Goal: Transaction & Acquisition: Subscribe to service/newsletter

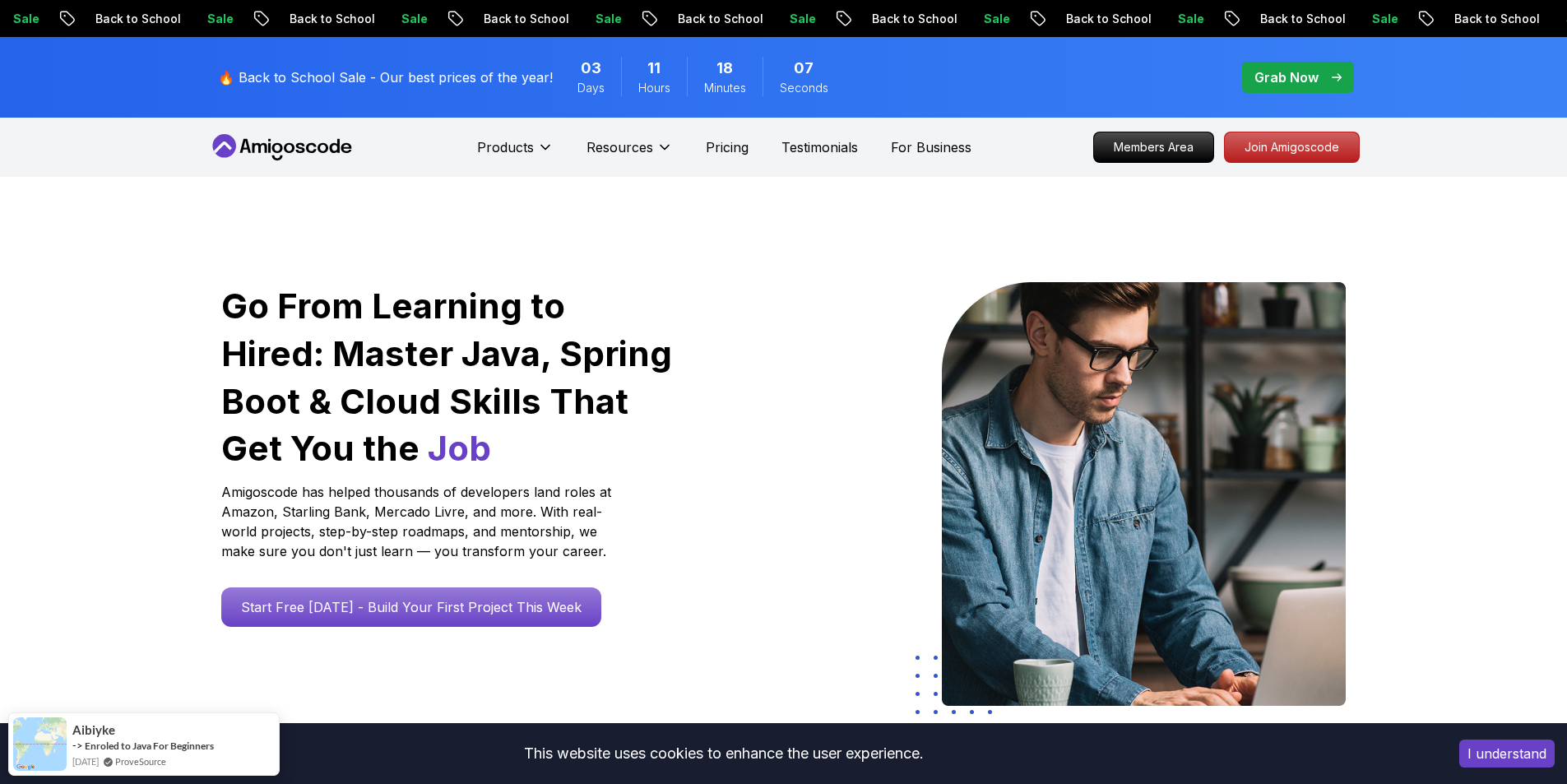
click at [412, 81] on p "🔥 Back to School Sale - Our best prices of the year!" at bounding box center [385, 77] width 335 height 19
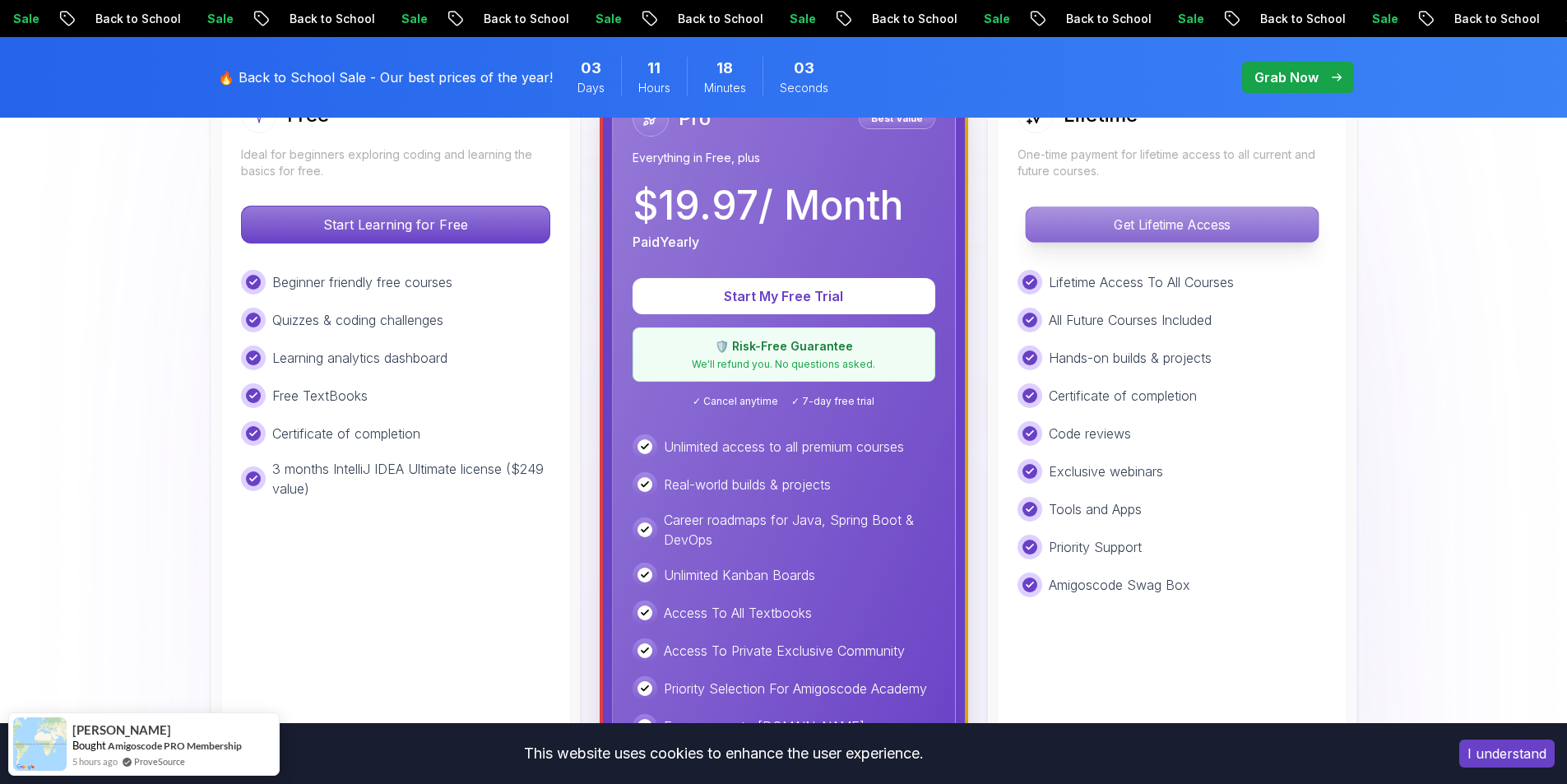
scroll to position [329, 0]
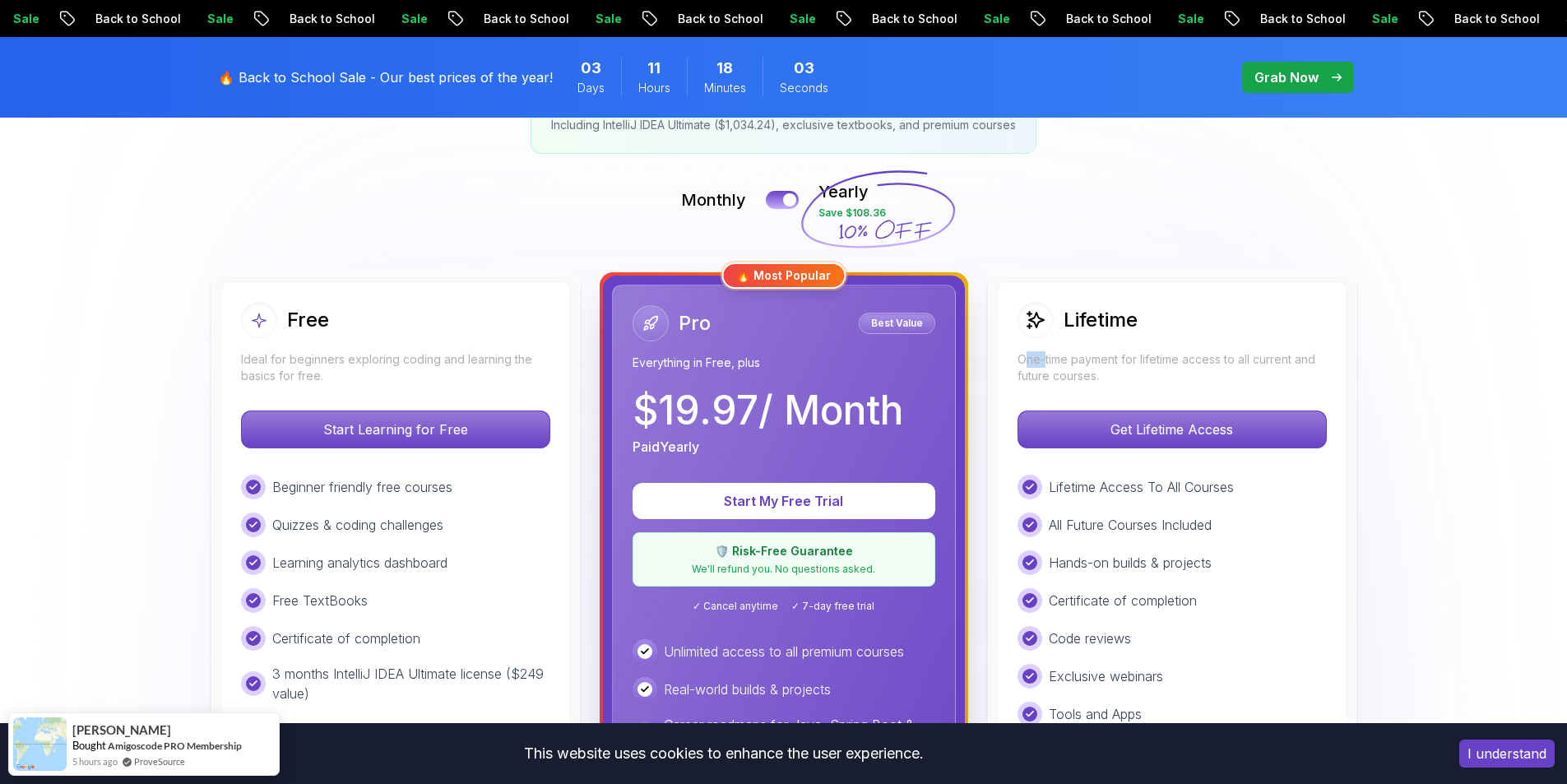
drag, startPoint x: 1024, startPoint y: 355, endPoint x: 1166, endPoint y: 374, distance: 143.3
click at [1148, 368] on p "One-time payment for lifetime access to all current and future courses." at bounding box center [1172, 368] width 310 height 33
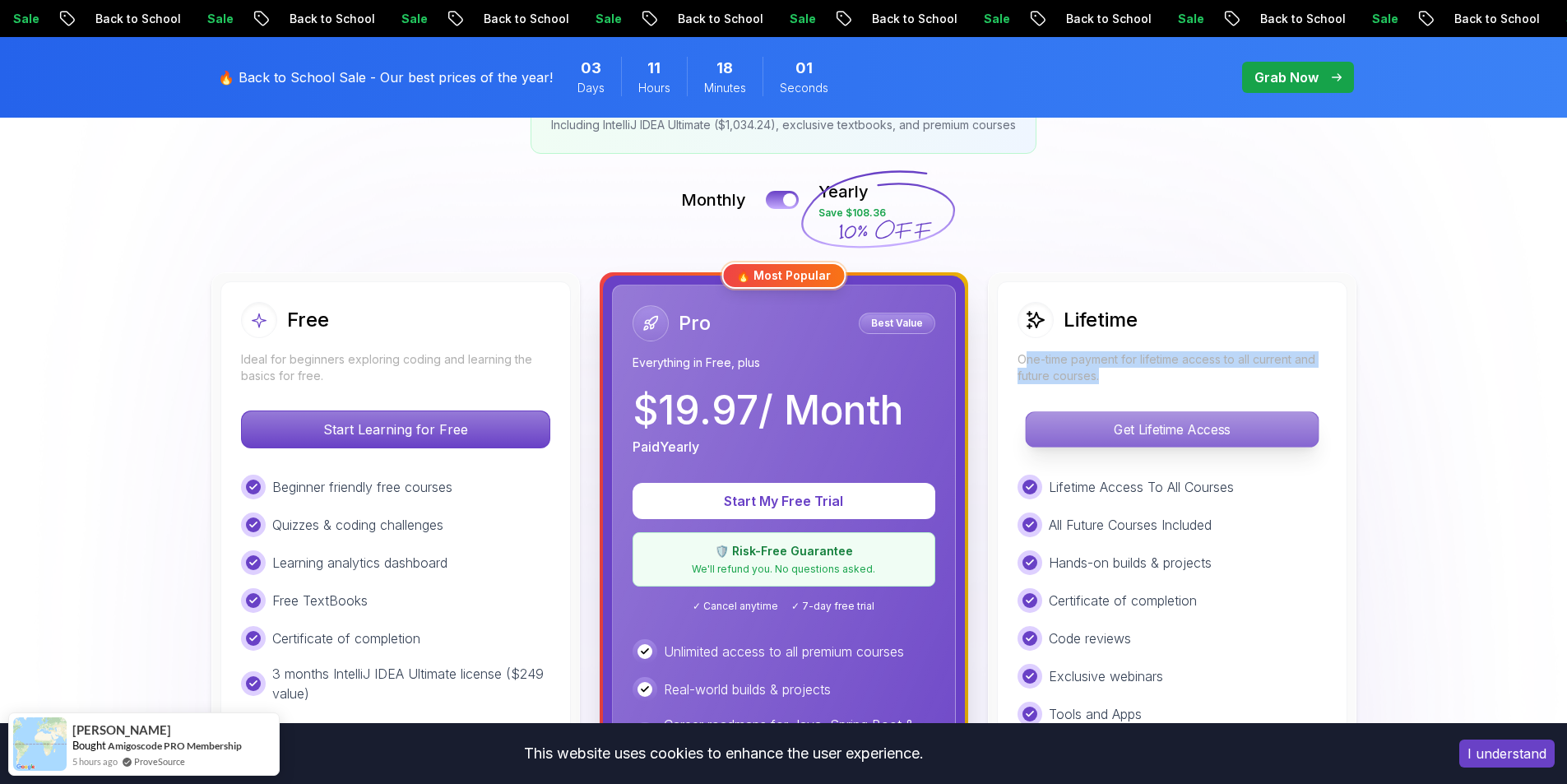
click at [1203, 432] on p "Get Lifetime Access" at bounding box center [1172, 430] width 292 height 35
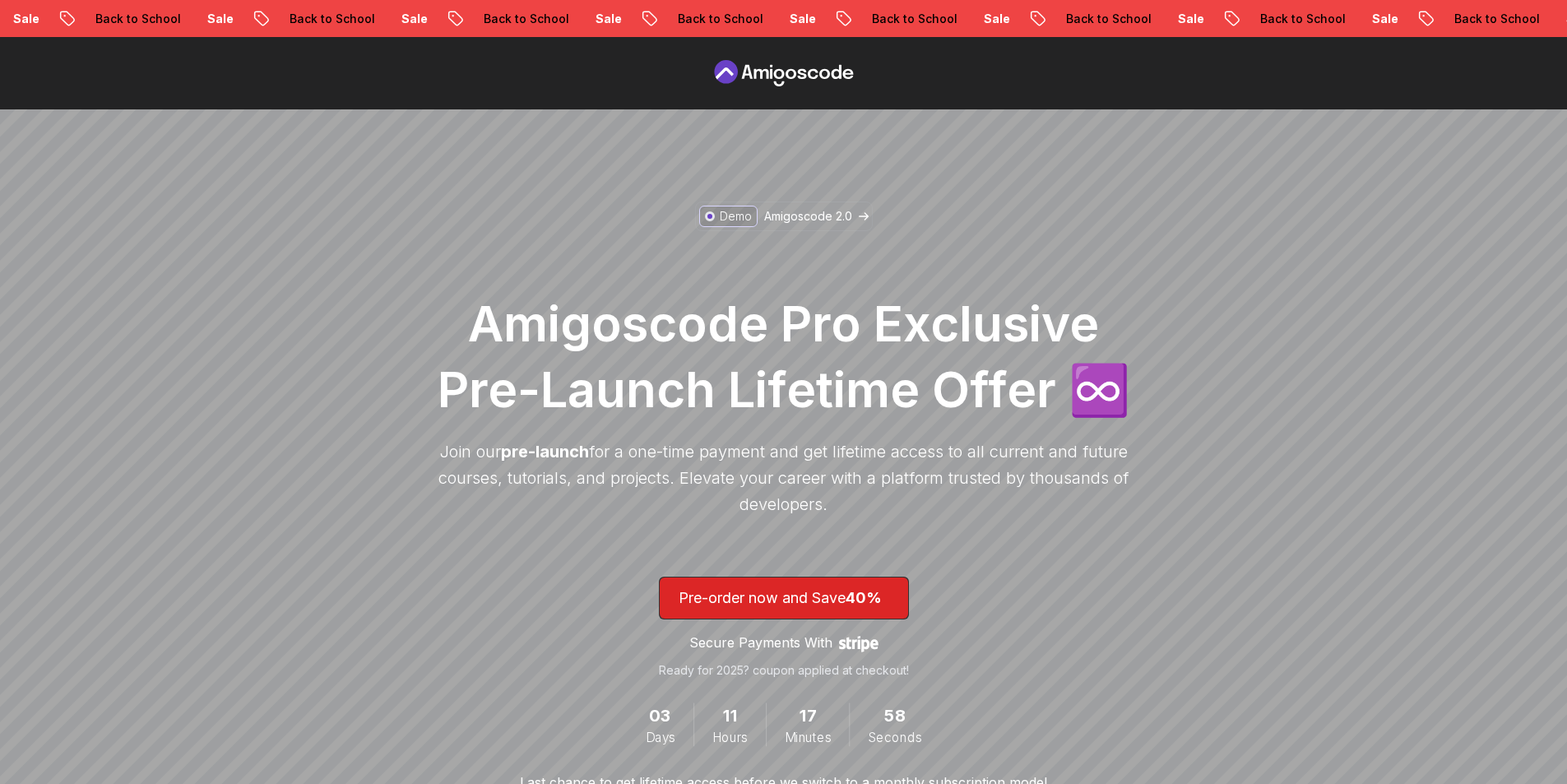
scroll to position [164, 0]
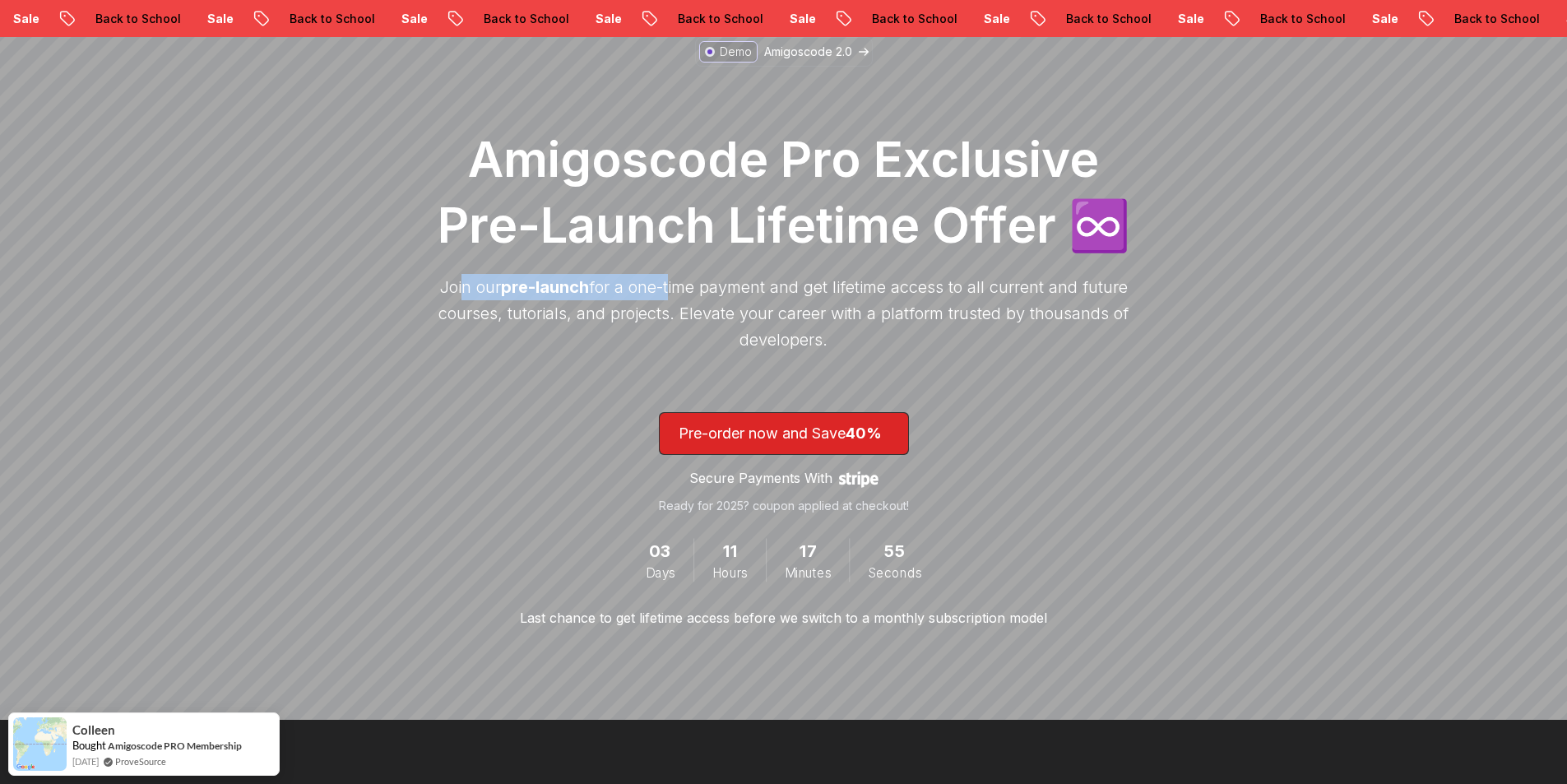
drag, startPoint x: 457, startPoint y: 277, endPoint x: 793, endPoint y: 296, distance: 336.5
click at [782, 294] on p "Join our pre-launch for a one-time payment and get lifetime access to all curre…" at bounding box center [784, 312] width 708 height 79
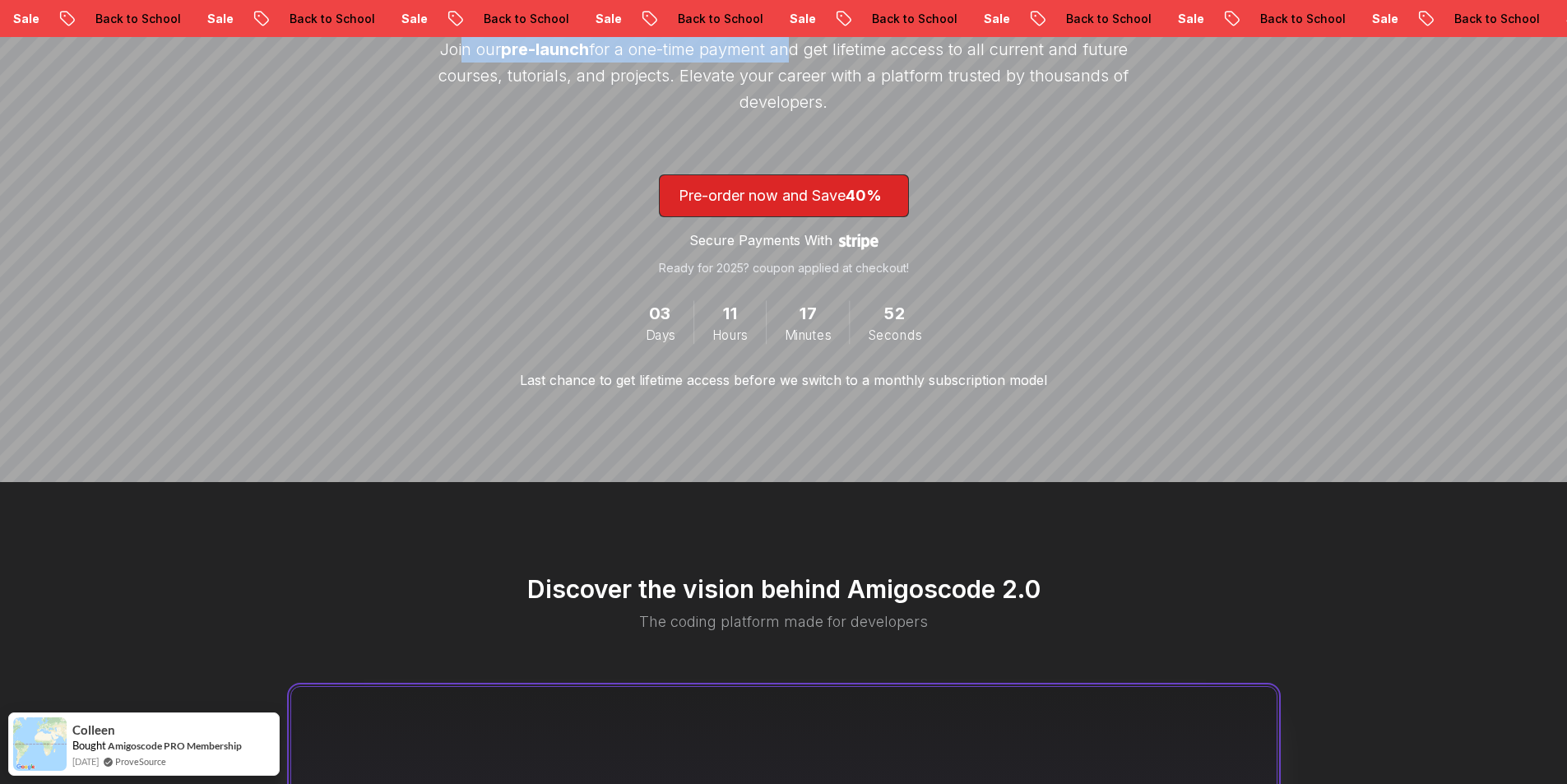
scroll to position [411, 0]
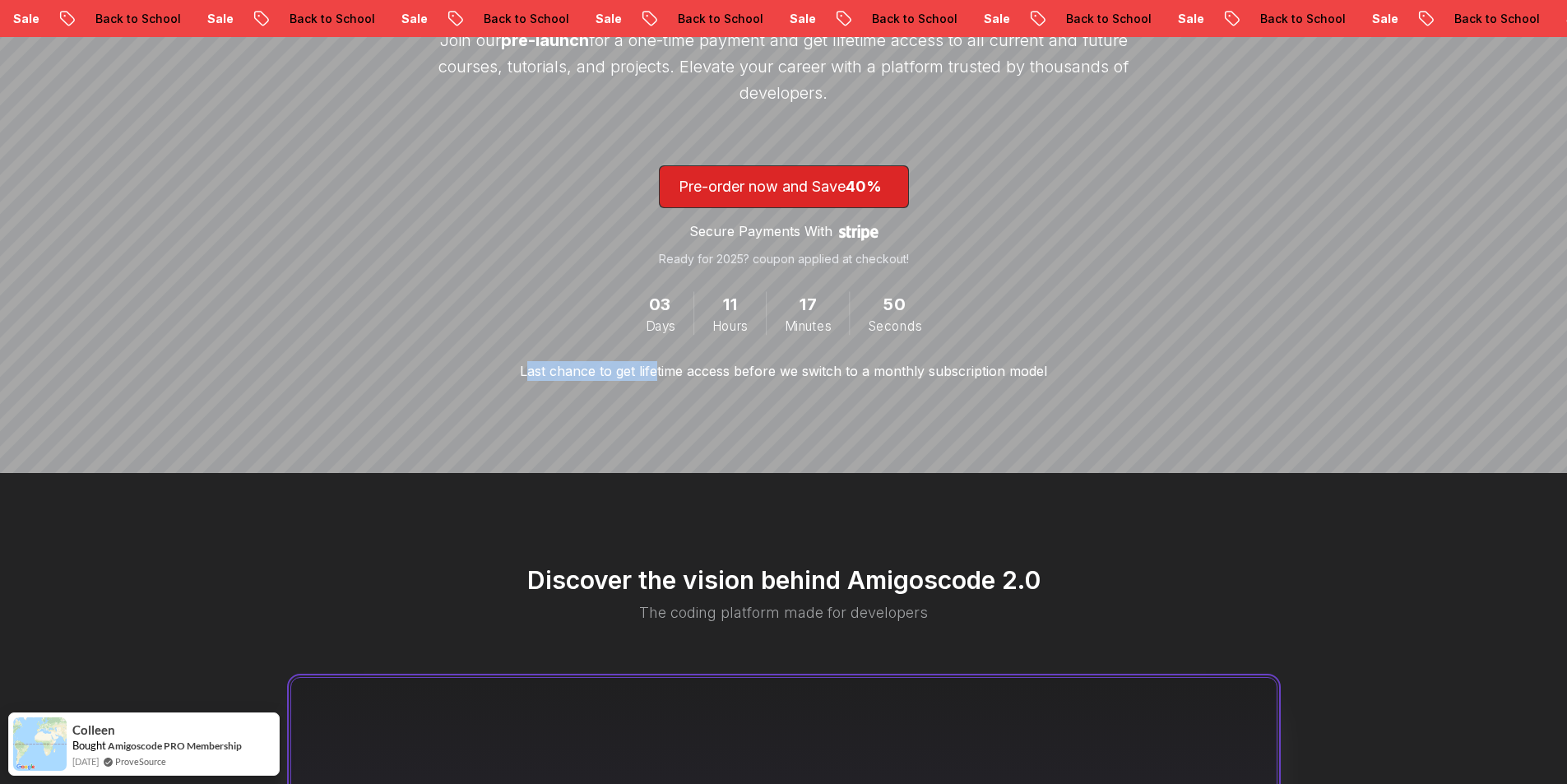
drag, startPoint x: 529, startPoint y: 369, endPoint x: 760, endPoint y: 373, distance: 231.0
click at [698, 370] on p "Last chance to get lifetime access before we switch to a monthly subscription m…" at bounding box center [784, 371] width 527 height 19
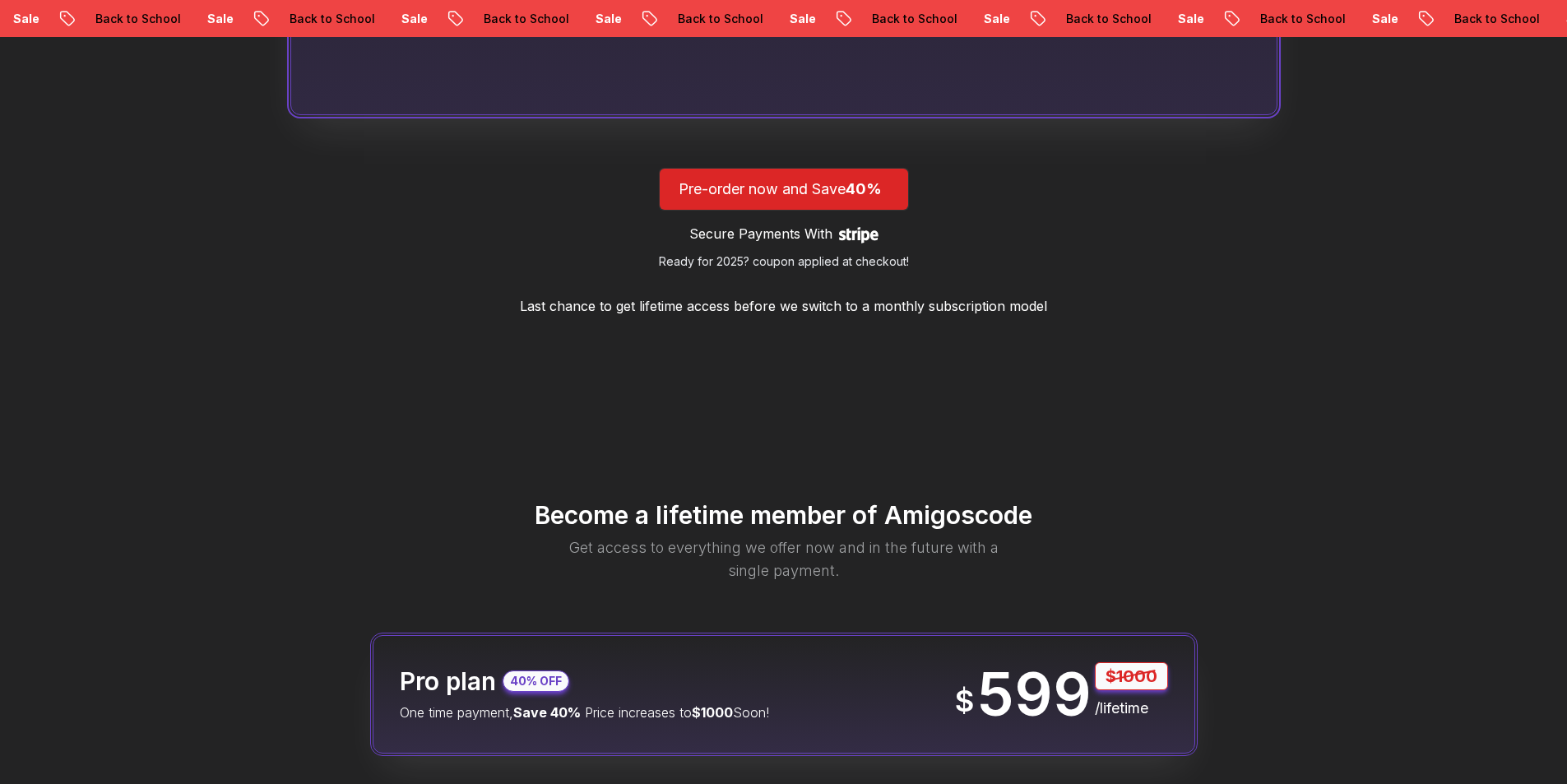
scroll to position [1809, 0]
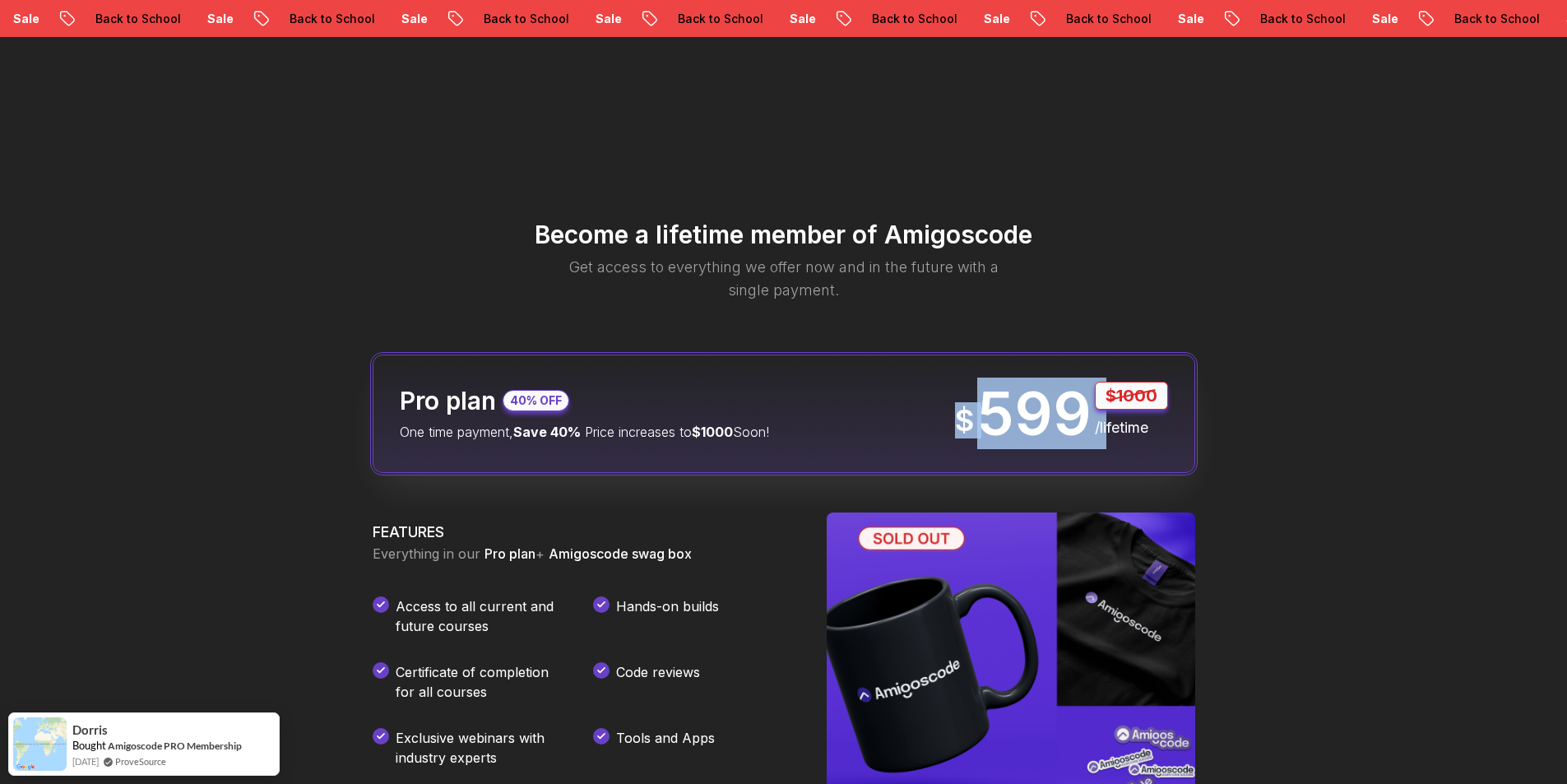
drag, startPoint x: 943, startPoint y: 396, endPoint x: 1094, endPoint y: 391, distance: 151.1
click at [1094, 391] on div "Pro plan 40% OFF One time payment, Save 40% Price increases to $1000 Soon! $ 59…" at bounding box center [784, 413] width 822 height 118
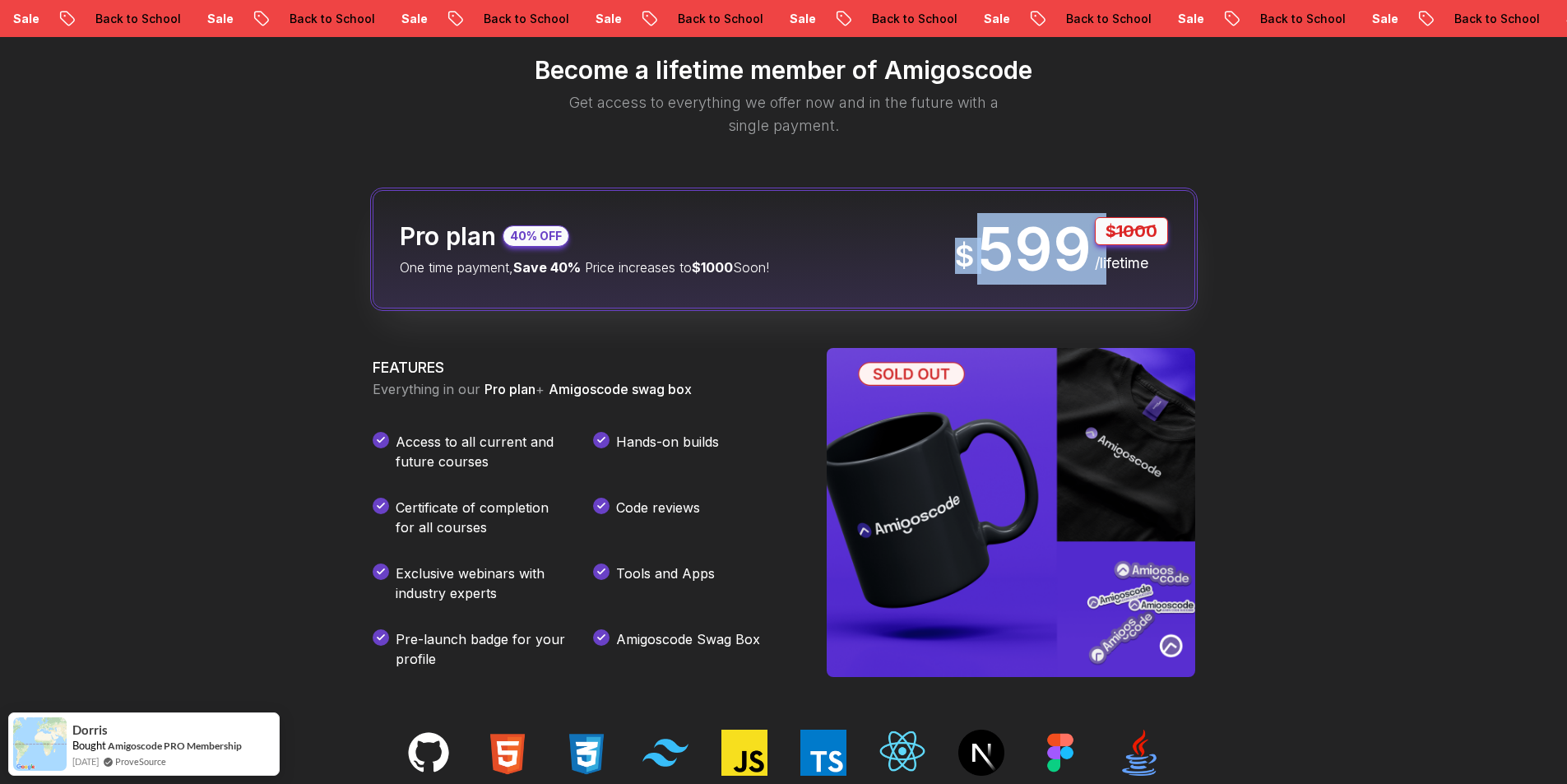
scroll to position [2055, 0]
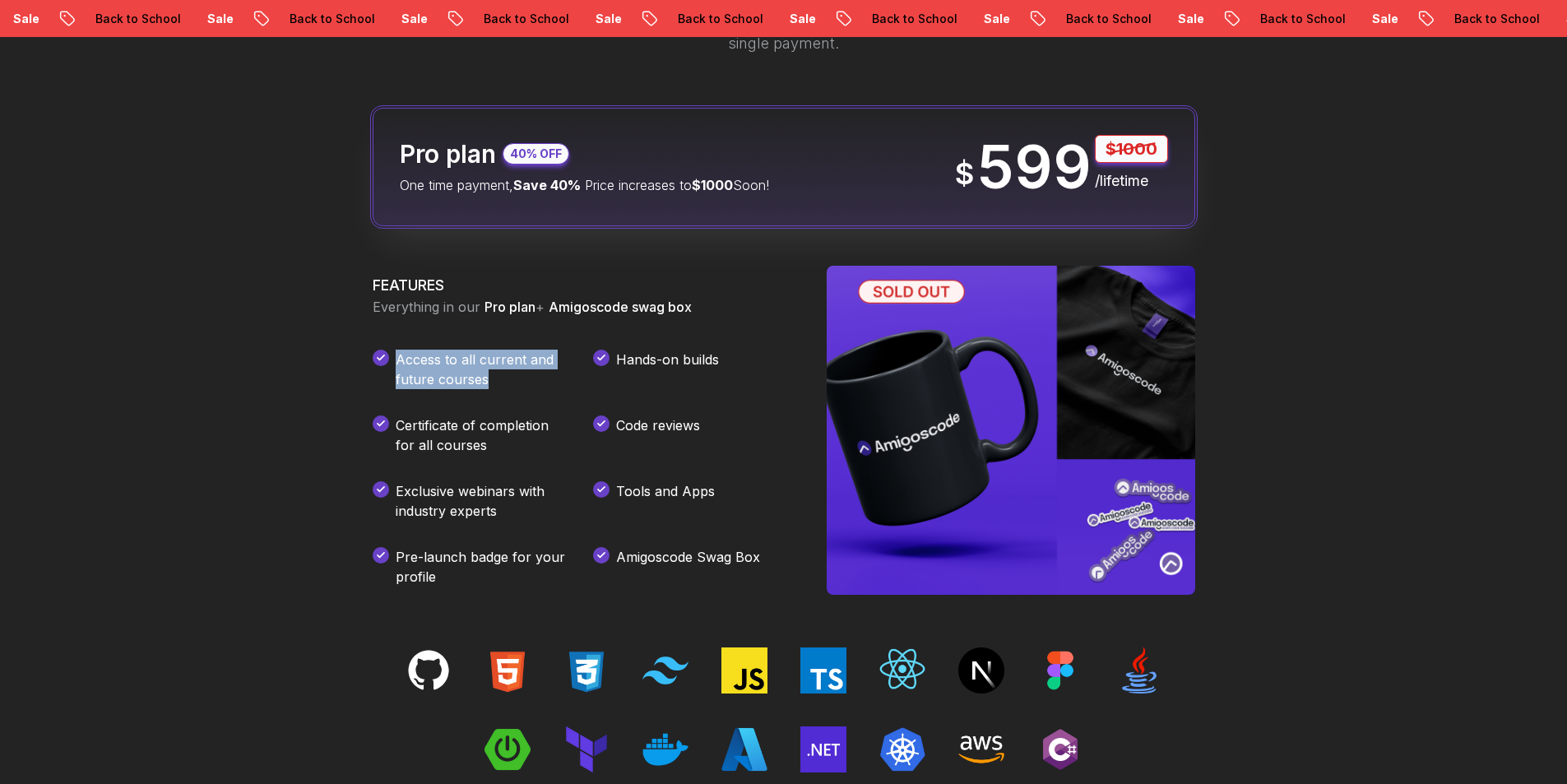
drag, startPoint x: 383, startPoint y: 360, endPoint x: 542, endPoint y: 369, distance: 159.3
click at [542, 369] on div "Access to all current and future courses" at bounding box center [470, 369] width 194 height 40
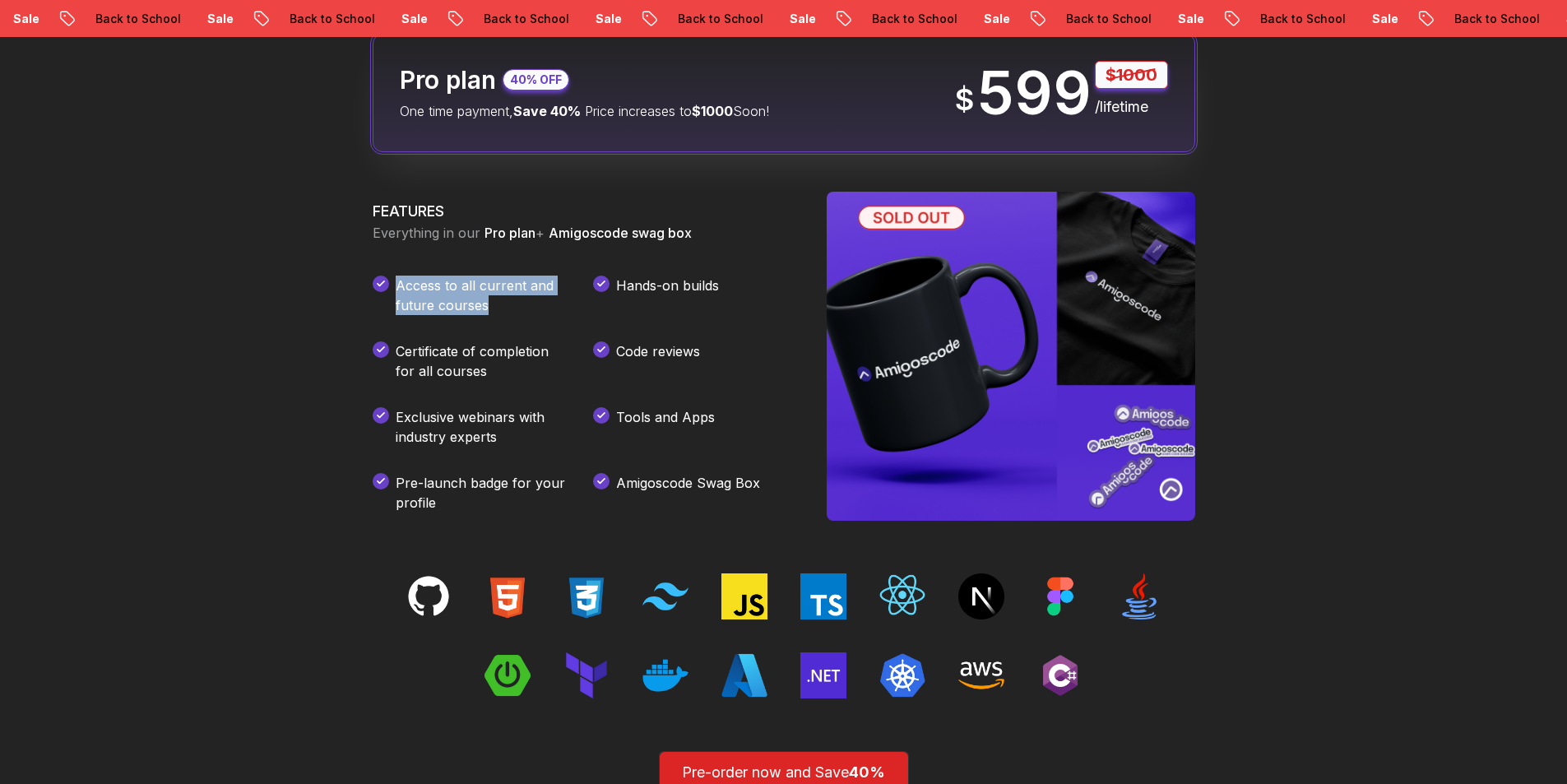
scroll to position [2303, 0]
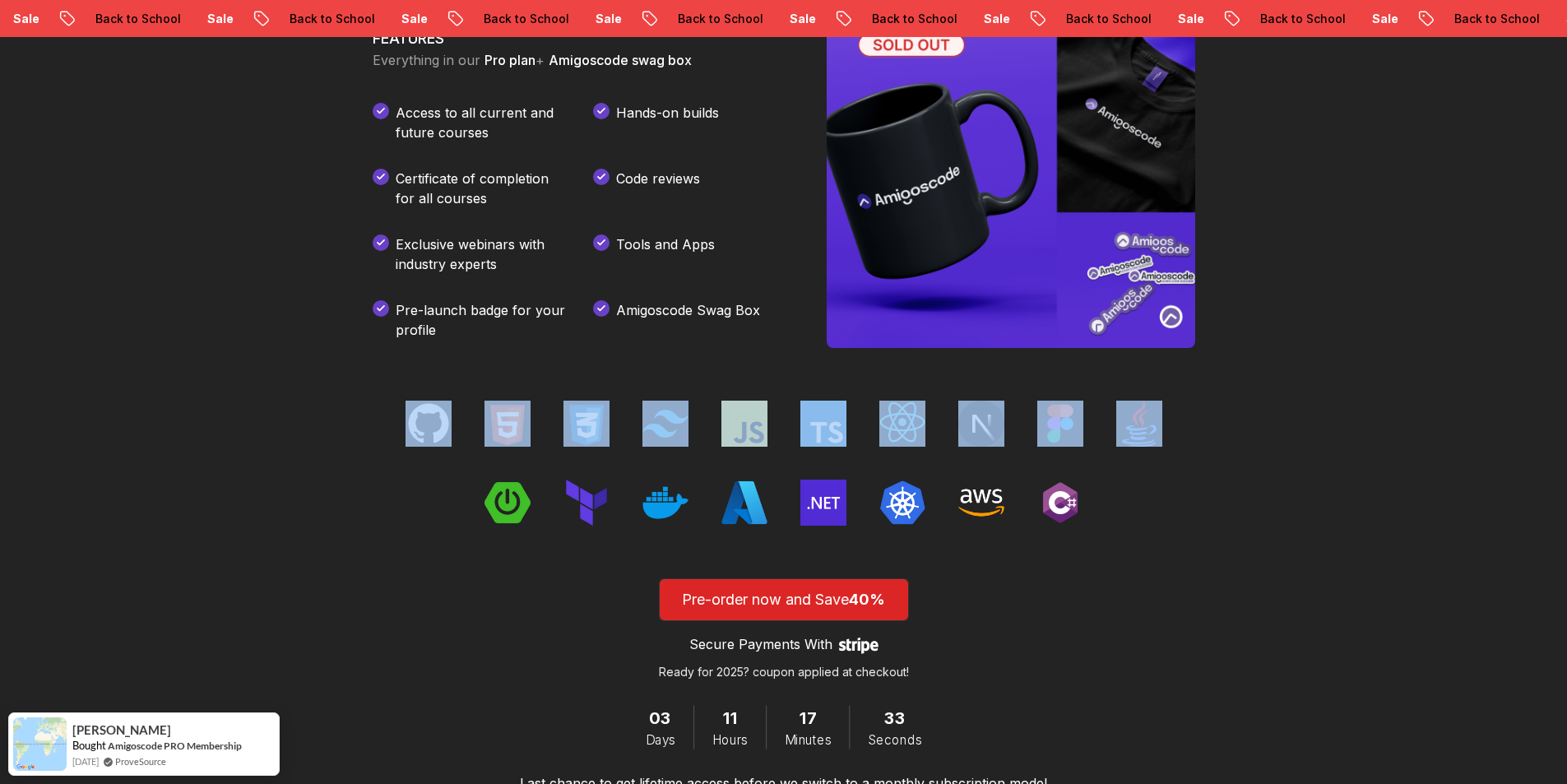
drag, startPoint x: 359, startPoint y: 423, endPoint x: 1244, endPoint y: 451, distance: 885.4
click at [1244, 451] on div "Become a lifetime member of Amigoscode Get access to everything we offer now an…" at bounding box center [784, 259] width 987 height 1251
click at [1236, 466] on div "Become a lifetime member of Amigoscode Get access to everything we offer now an…" at bounding box center [784, 259] width 987 height 1251
drag, startPoint x: 584, startPoint y: 506, endPoint x: 1193, endPoint y: 511, distance: 609.0
click at [1193, 511] on div "Become a lifetime member of Amigoscode Get access to everything we offer now an…" at bounding box center [784, 259] width 987 height 1251
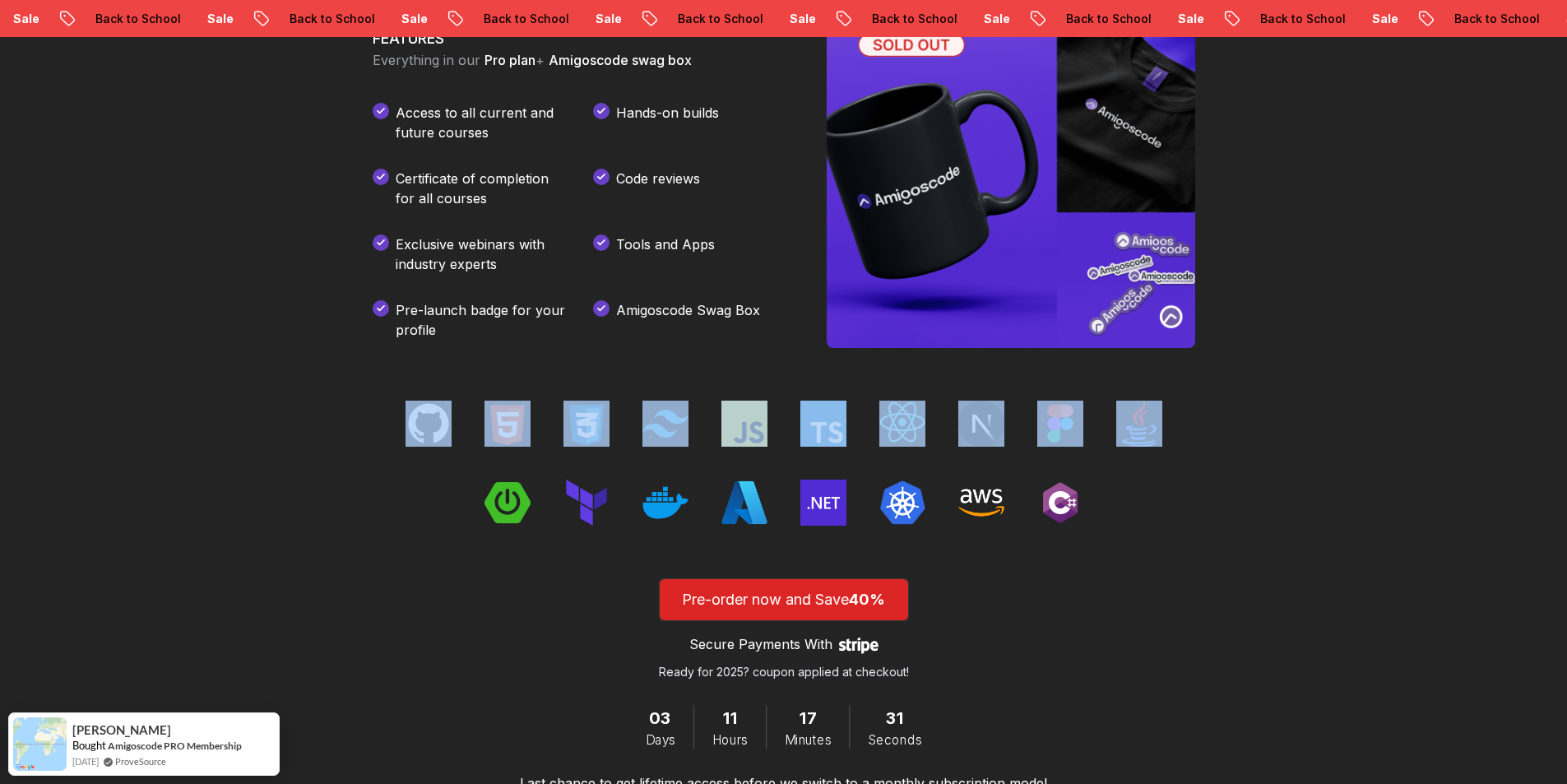
click at [1184, 520] on div at bounding box center [784, 463] width 822 height 125
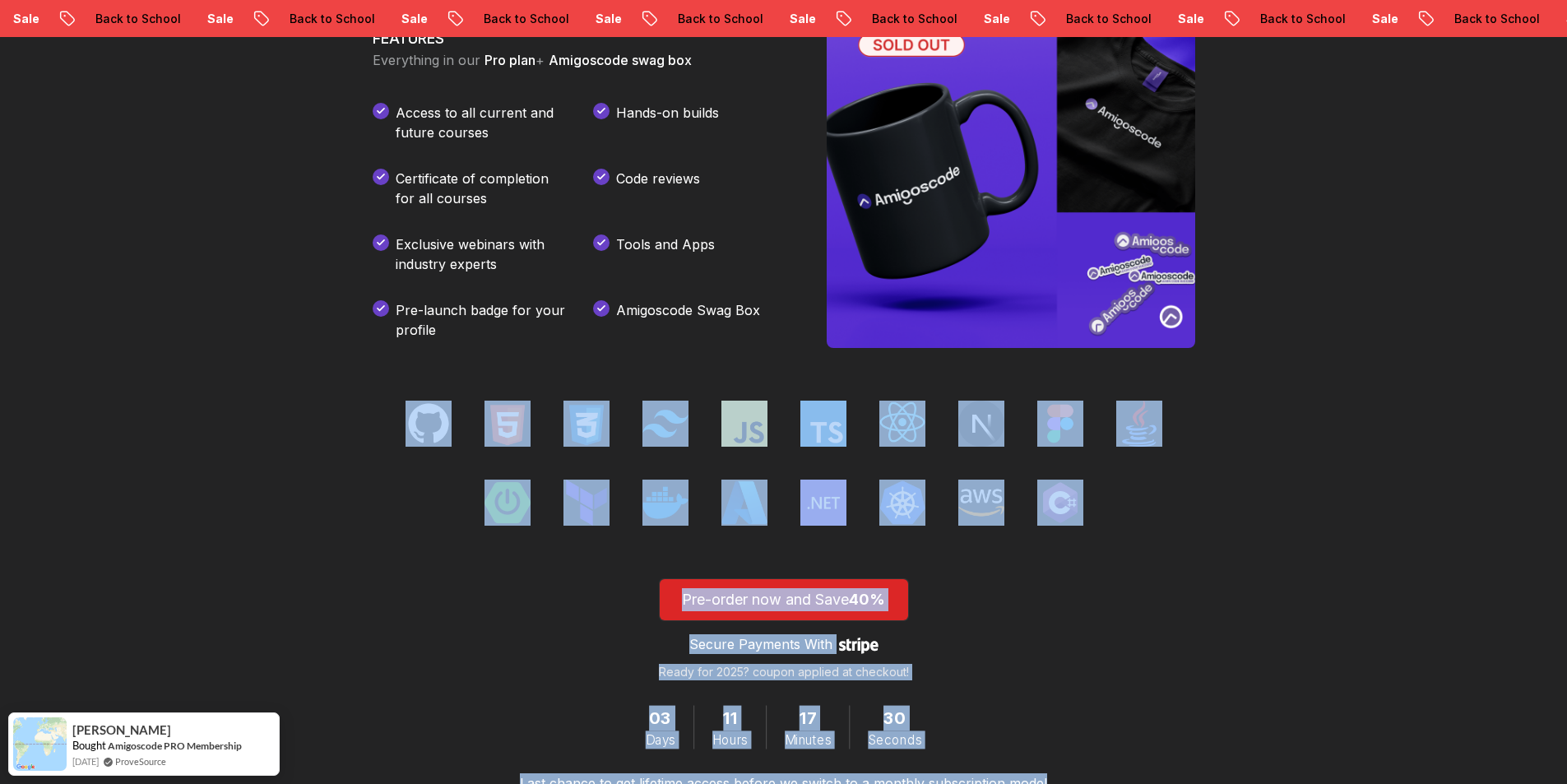
drag, startPoint x: 1178, startPoint y: 547, endPoint x: 90, endPoint y: 364, distance: 1103.3
click at [66, 362] on div "Become a lifetime member of Amigoscode Get access to everything we offer now an…" at bounding box center [784, 259] width 1567 height 1251
click at [90, 364] on div "Become a lifetime member of Amigoscode Get access to everything we offer now an…" at bounding box center [784, 259] width 1567 height 1251
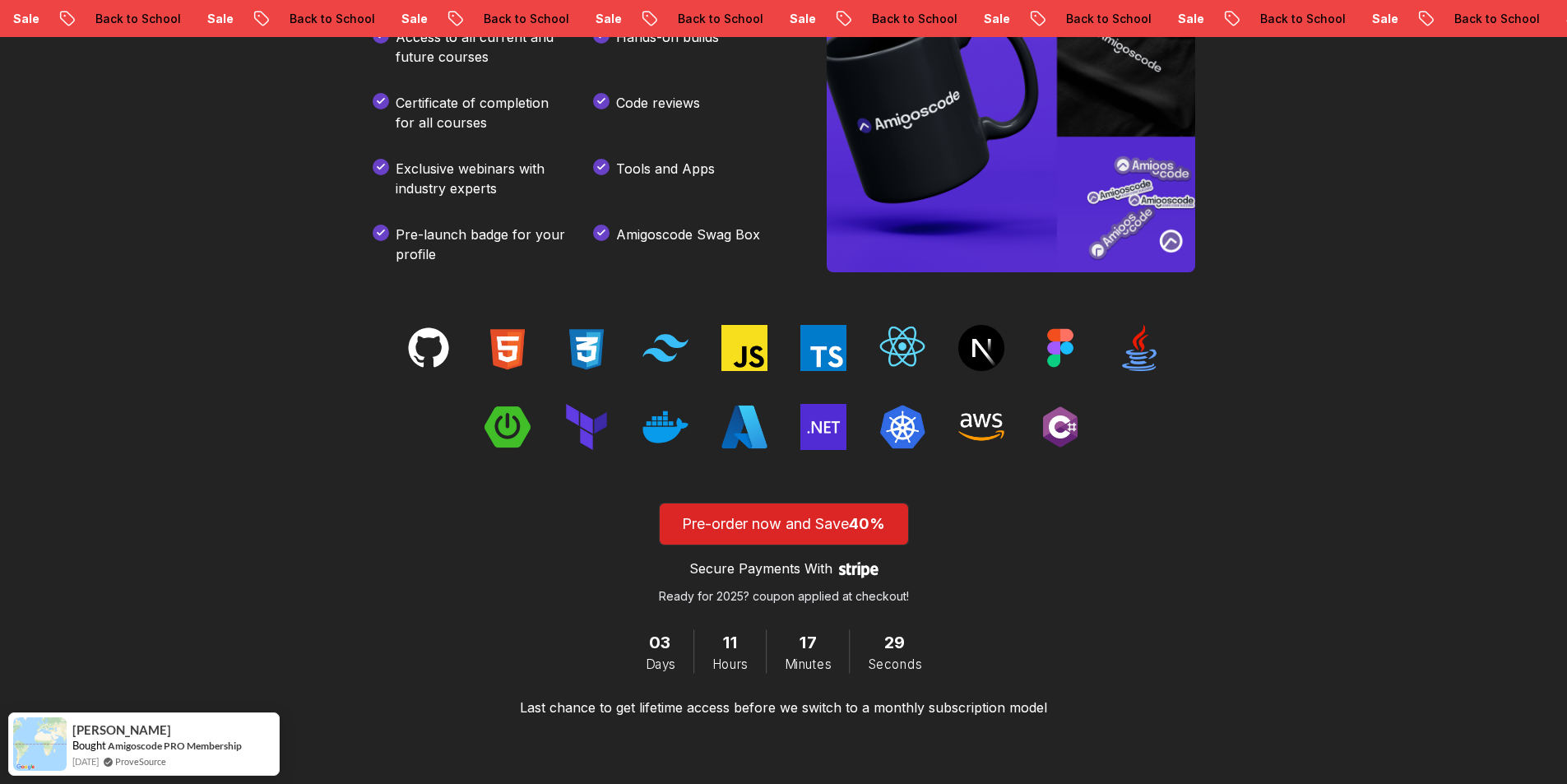
scroll to position [2466, 0]
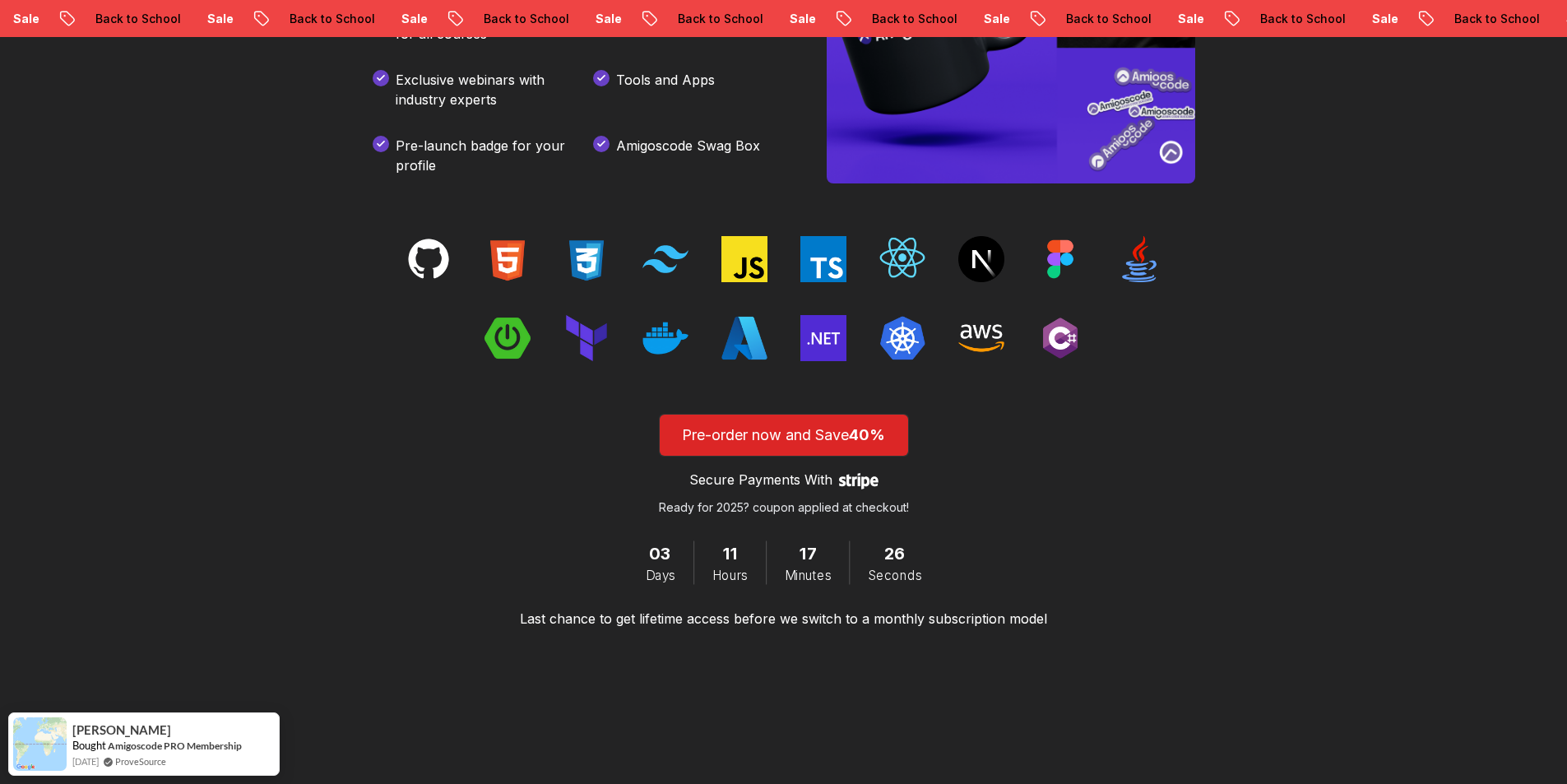
drag, startPoint x: 742, startPoint y: 500, endPoint x: 1086, endPoint y: 506, distance: 344.1
click at [1086, 506] on div "Pre-order now and Save 40% Secure Payments With Stripe logo Ready for 2025? cou…" at bounding box center [784, 520] width 987 height 214
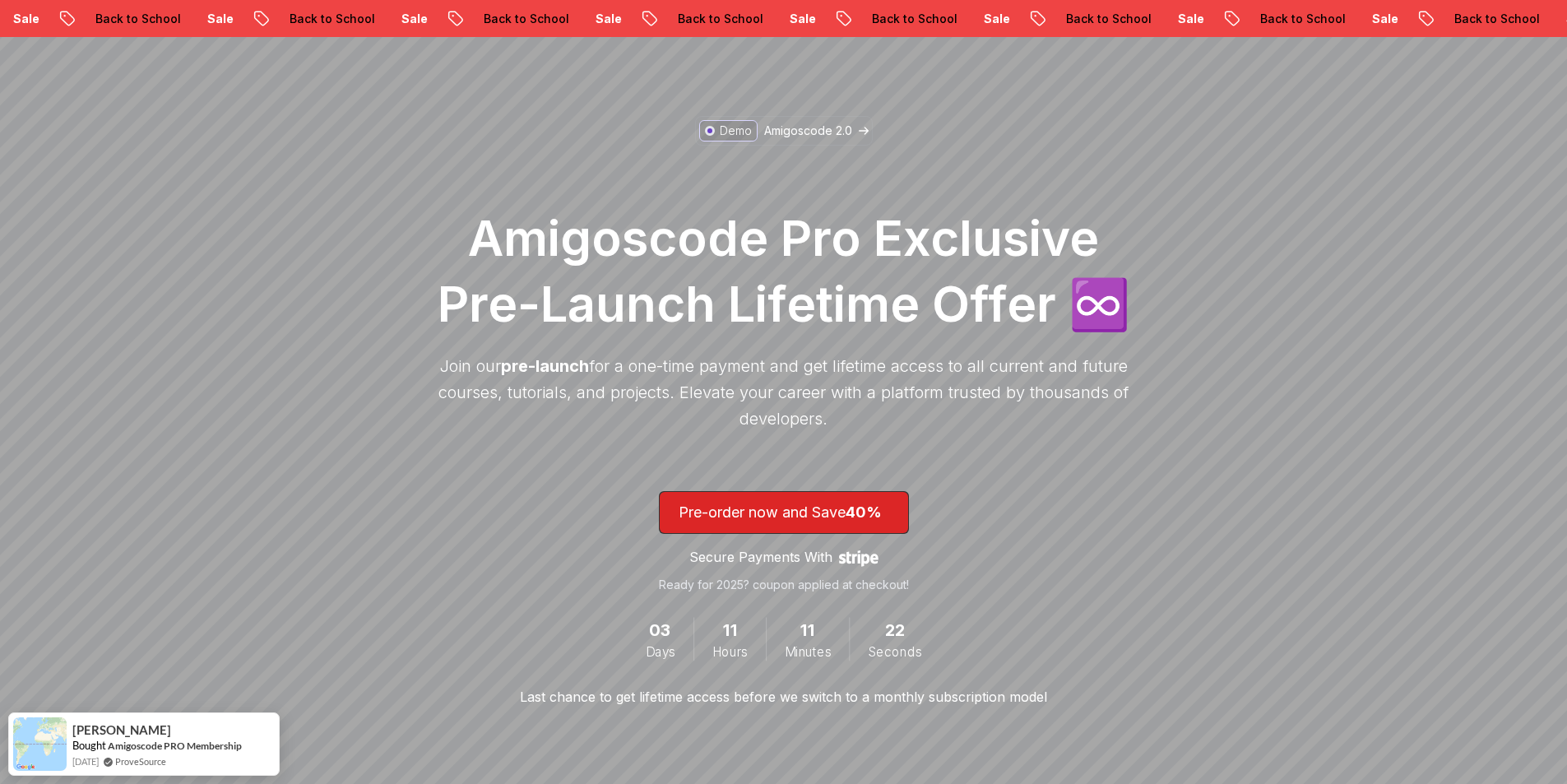
scroll to position [0, 0]
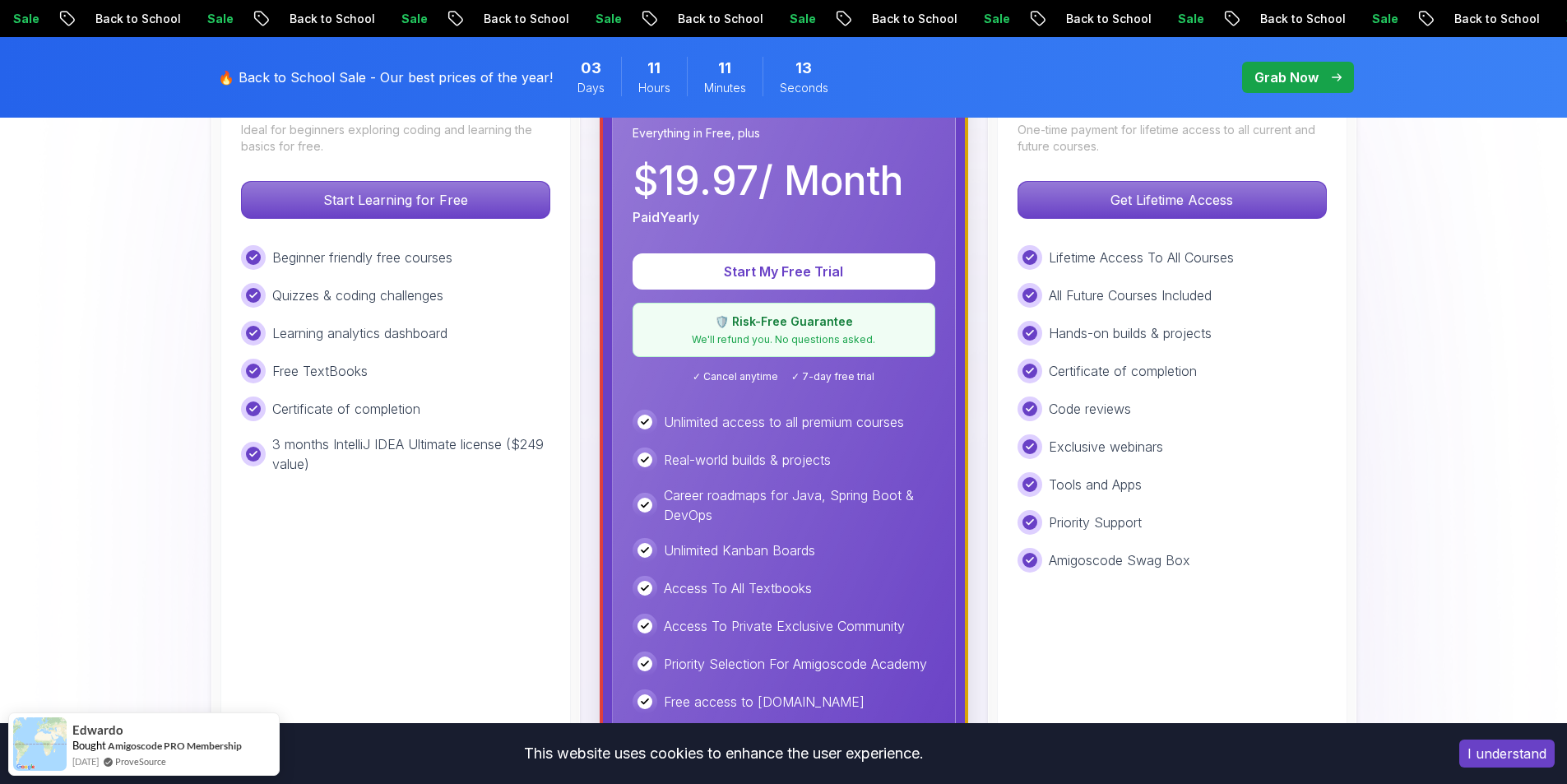
scroll to position [658, 0]
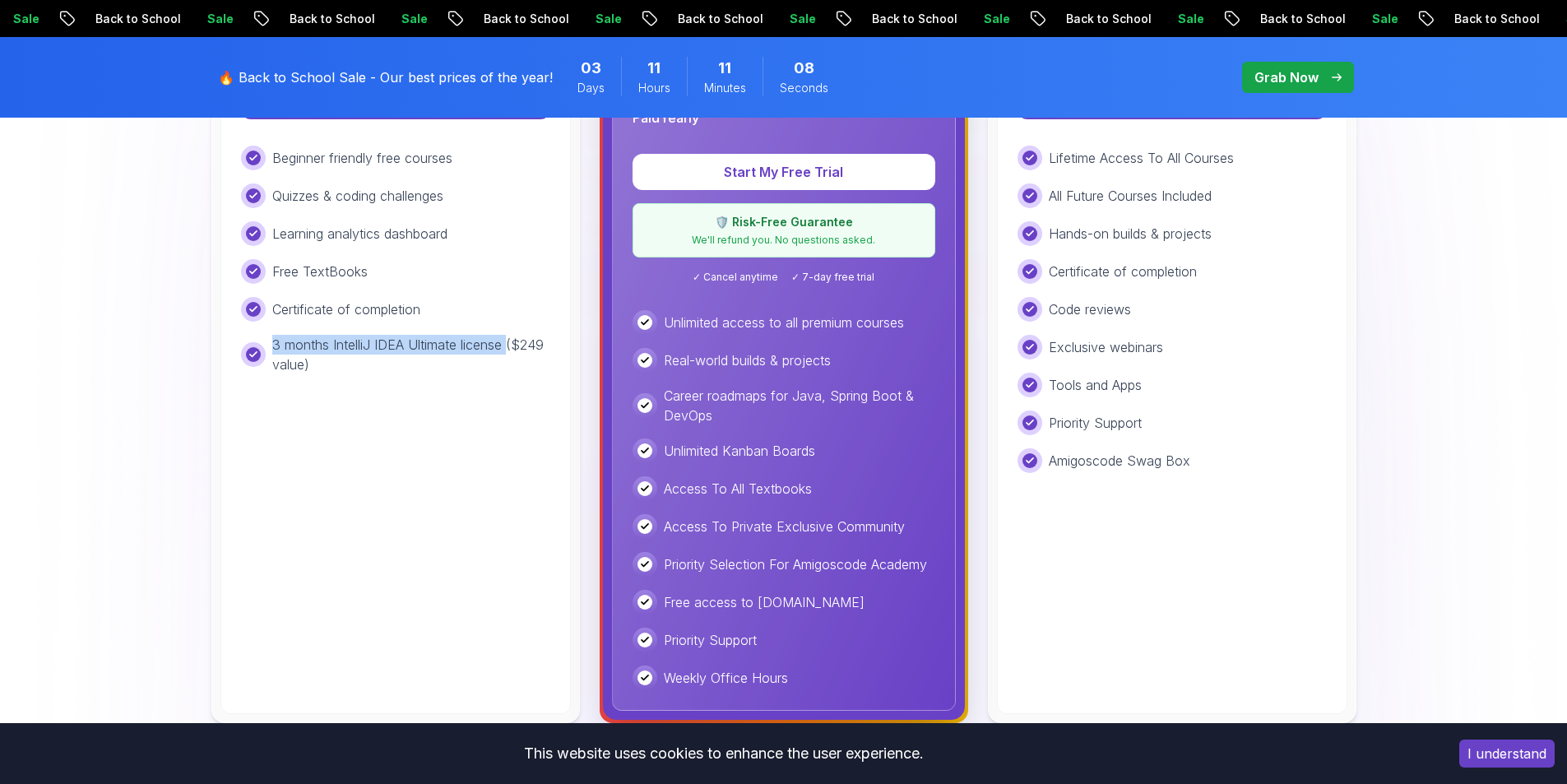
drag, startPoint x: 504, startPoint y: 347, endPoint x: 261, endPoint y: 353, distance: 243.1
click at [261, 353] on div "3 months IntelliJ IDEA Ultimate license ($249 value)" at bounding box center [395, 354] width 310 height 40
drag, startPoint x: 326, startPoint y: 371, endPoint x: 359, endPoint y: 373, distance: 33.1
click at [250, 353] on div "3 months IntelliJ IDEA Ultimate license ($249 value)" at bounding box center [395, 354] width 310 height 40
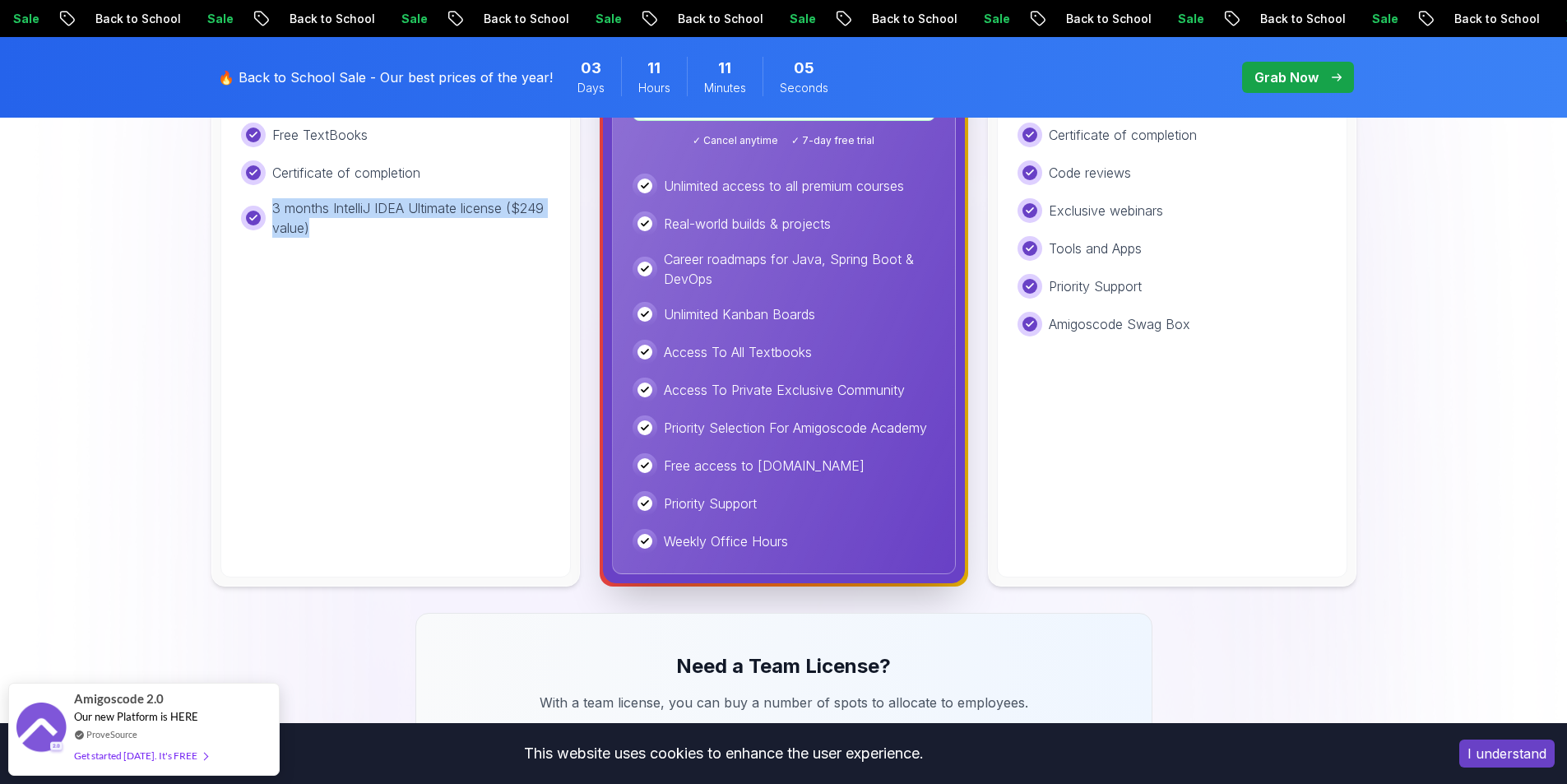
scroll to position [740, 0]
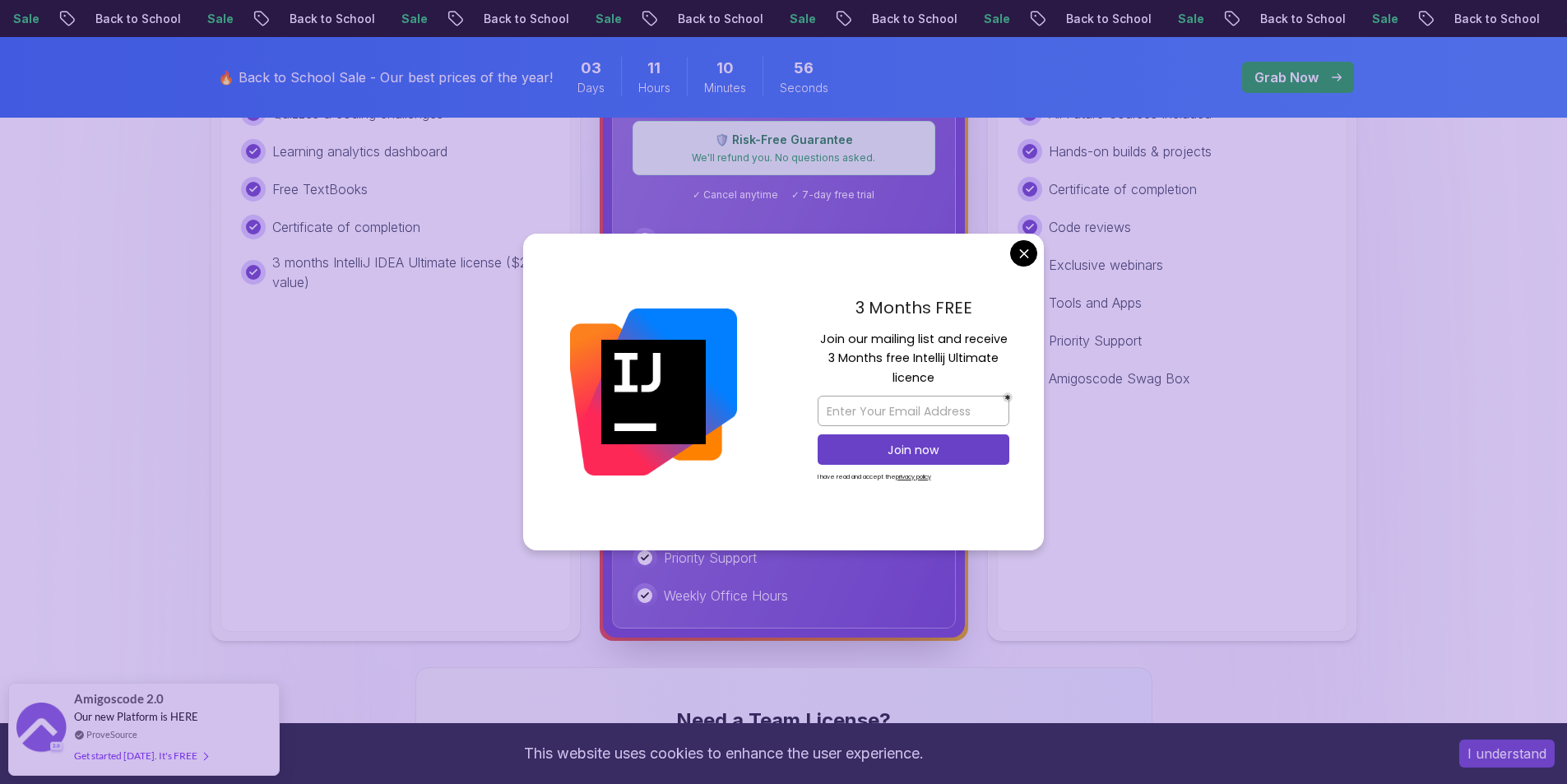
drag, startPoint x: 830, startPoint y: 305, endPoint x: 953, endPoint y: 395, distance: 152.4
click at [953, 395] on div "3 Months FREE Join our mailing list and receive 3 Months free Intellij Ultimate…" at bounding box center [914, 392] width 261 height 317
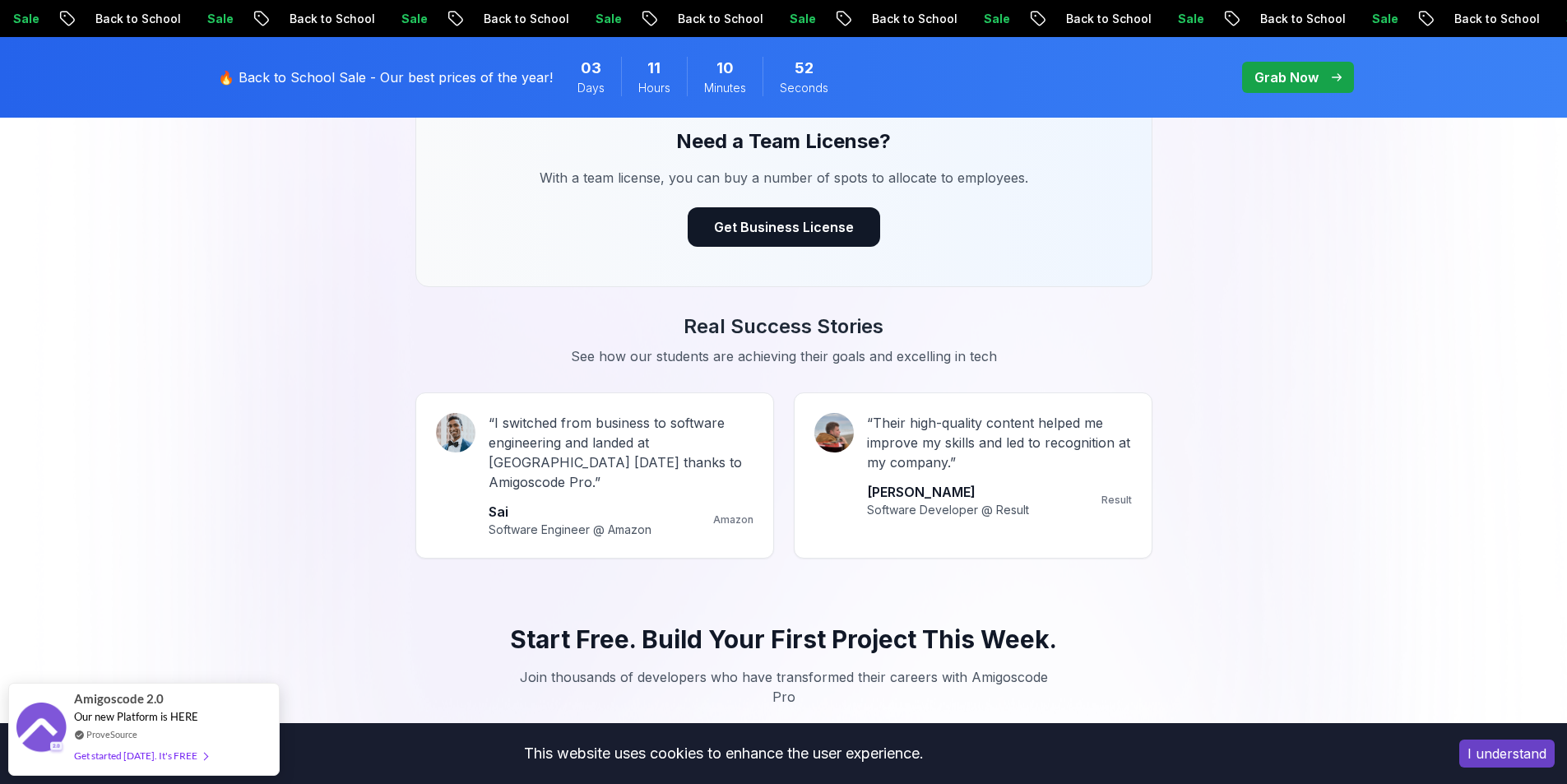
scroll to position [1151, 0]
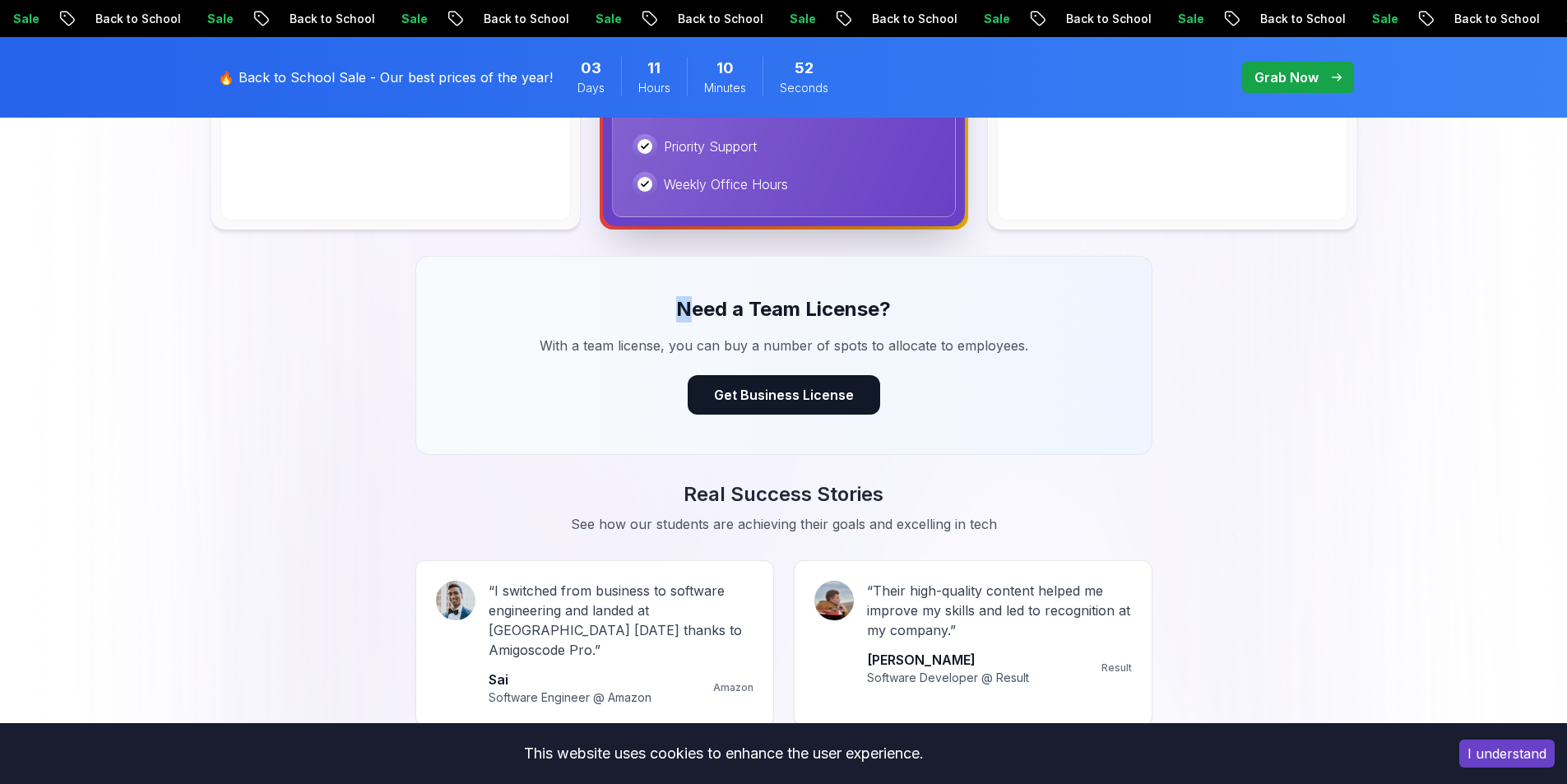
drag, startPoint x: 607, startPoint y: 321, endPoint x: 1011, endPoint y: 350, distance: 405.0
click at [965, 339] on div "Need a Team License? With a team license, you can buy a number of spots to allo…" at bounding box center [784, 355] width 737 height 199
click at [981, 410] on div "Need a Team License? With a team license, you can buy a number of spots to allo…" at bounding box center [784, 355] width 737 height 199
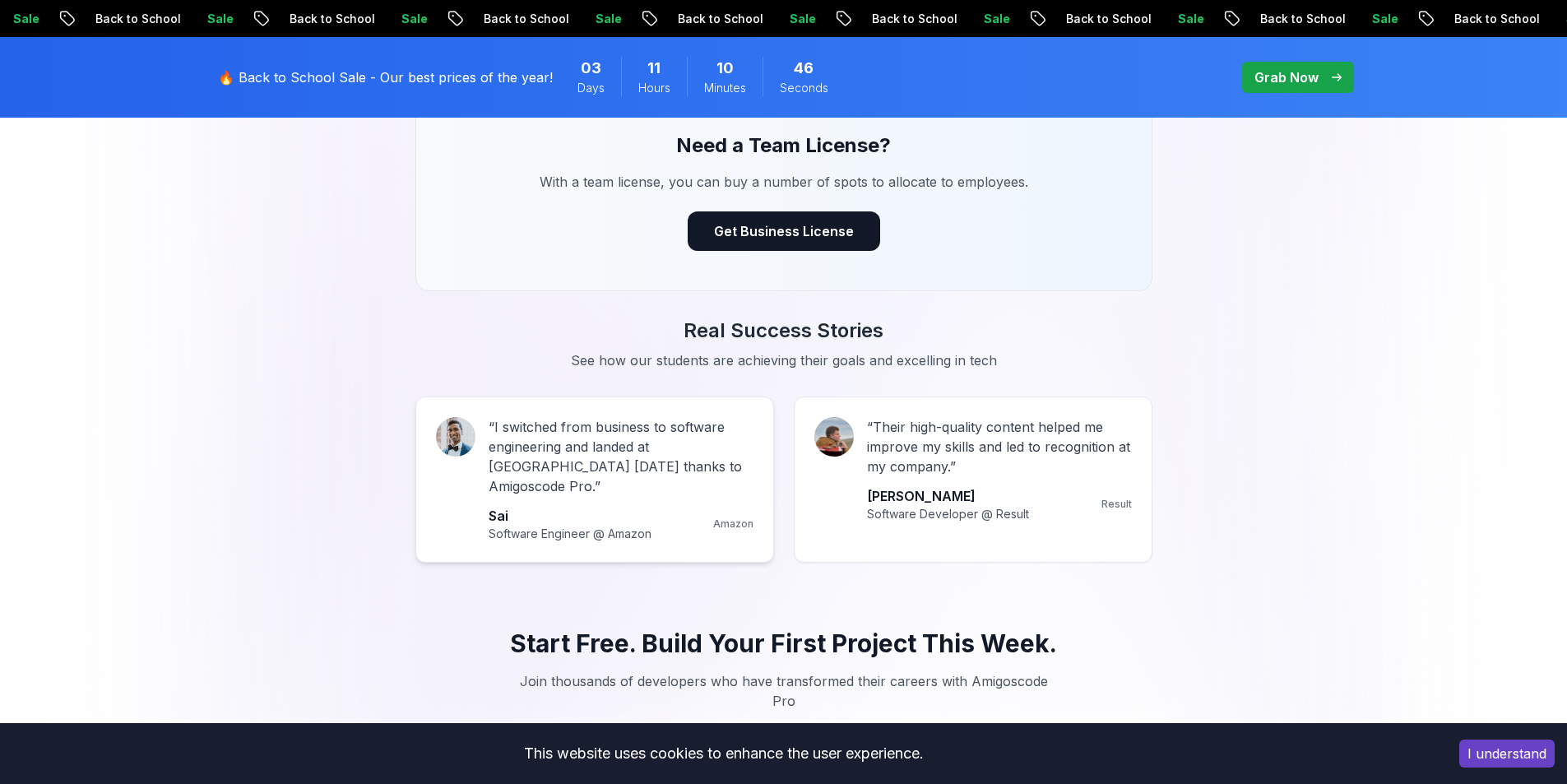
scroll to position [1316, 0]
click at [622, 458] on p "“ I switched from business to software engineering and landed at [GEOGRAPHIC_DA…" at bounding box center [620, 455] width 265 height 79
click at [523, 468] on p "“ I switched from business to software engineering and landed at [GEOGRAPHIC_DA…" at bounding box center [620, 455] width 265 height 79
click at [524, 468] on p "“ I switched from business to software engineering and landed at [GEOGRAPHIC_DA…" at bounding box center [620, 455] width 265 height 79
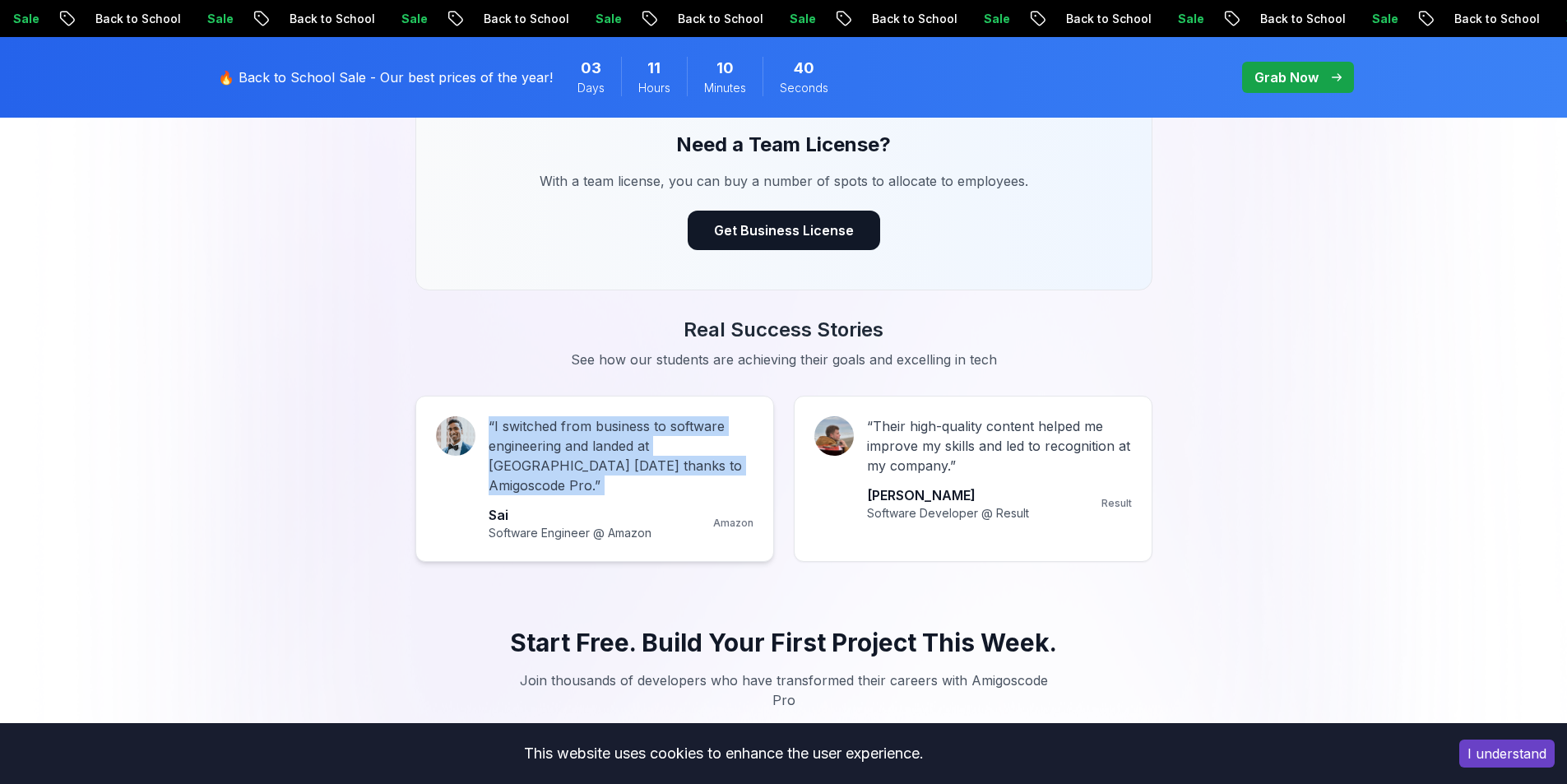
click at [525, 468] on p "“ I switched from business to software engineering and landed at [GEOGRAPHIC_DA…" at bounding box center [620, 455] width 265 height 79
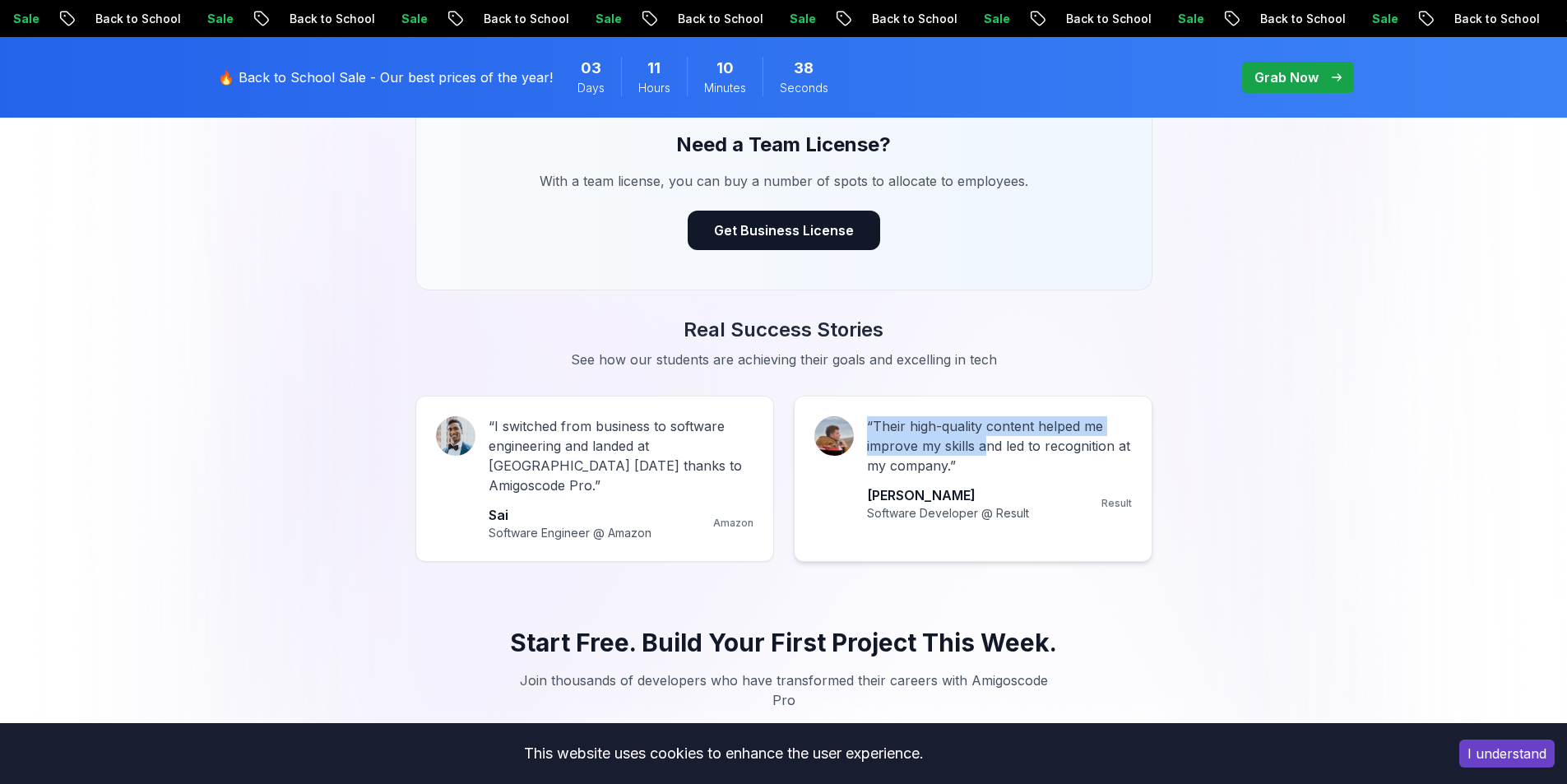
drag, startPoint x: 870, startPoint y: 431, endPoint x: 984, endPoint y: 455, distance: 116.5
click at [984, 455] on p "“ Their high-quality content helped me improve my skills and led to recognition…" at bounding box center [999, 445] width 265 height 59
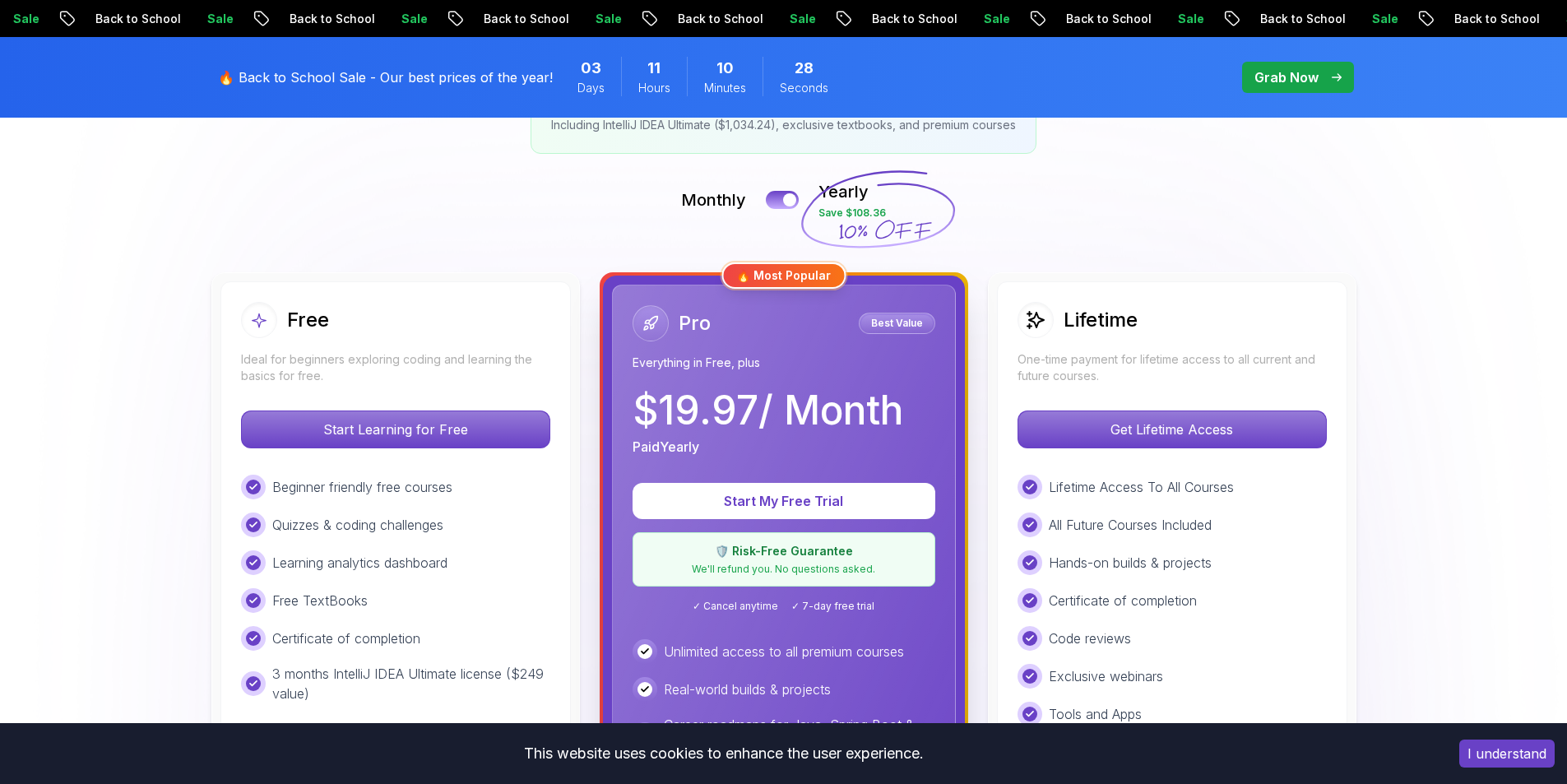
scroll to position [493, 0]
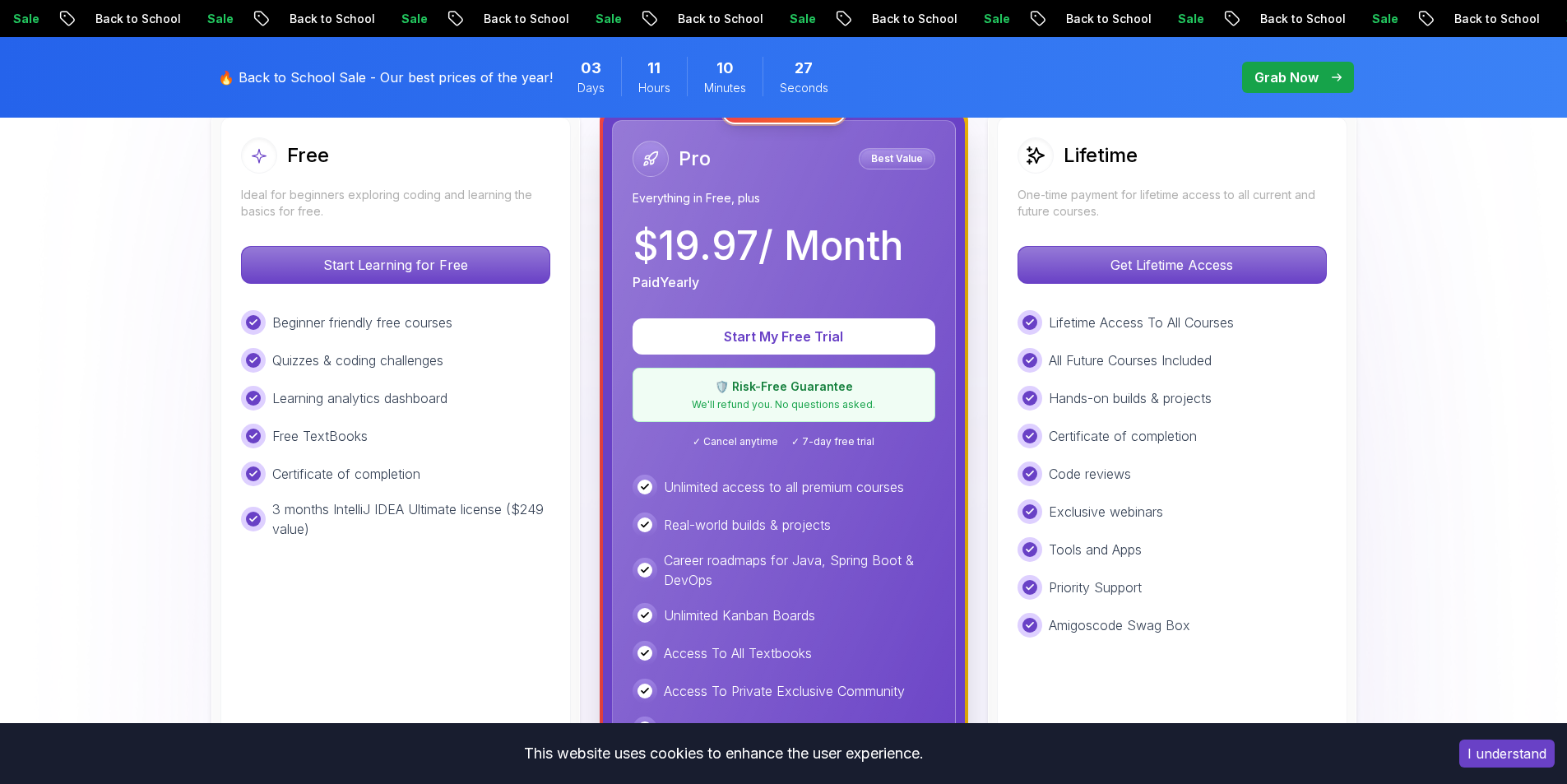
click at [732, 239] on p "$ 19.97 / Month" at bounding box center [768, 245] width 271 height 40
click at [899, 153] on p "Best Value" at bounding box center [897, 158] width 72 height 16
click at [634, 151] on div at bounding box center [650, 158] width 36 height 36
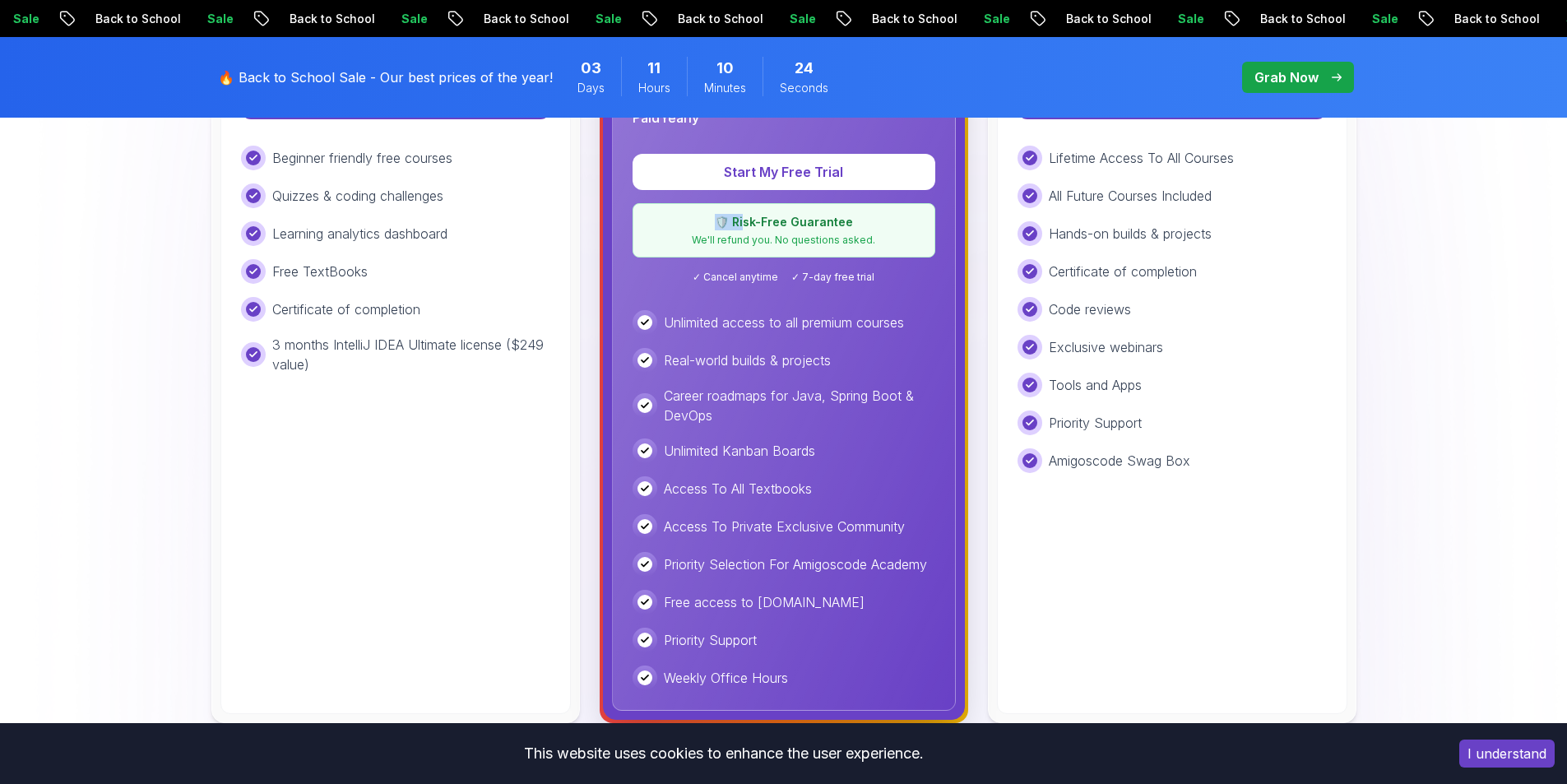
drag, startPoint x: 724, startPoint y: 227, endPoint x: 798, endPoint y: 240, distance: 75.1
click at [792, 236] on div "🛡️ Risk-Free Guarantee We'll refund you. No questions asked." at bounding box center [784, 230] width 303 height 54
click at [808, 228] on p "🛡️ Risk-Free Guarantee" at bounding box center [784, 221] width 282 height 16
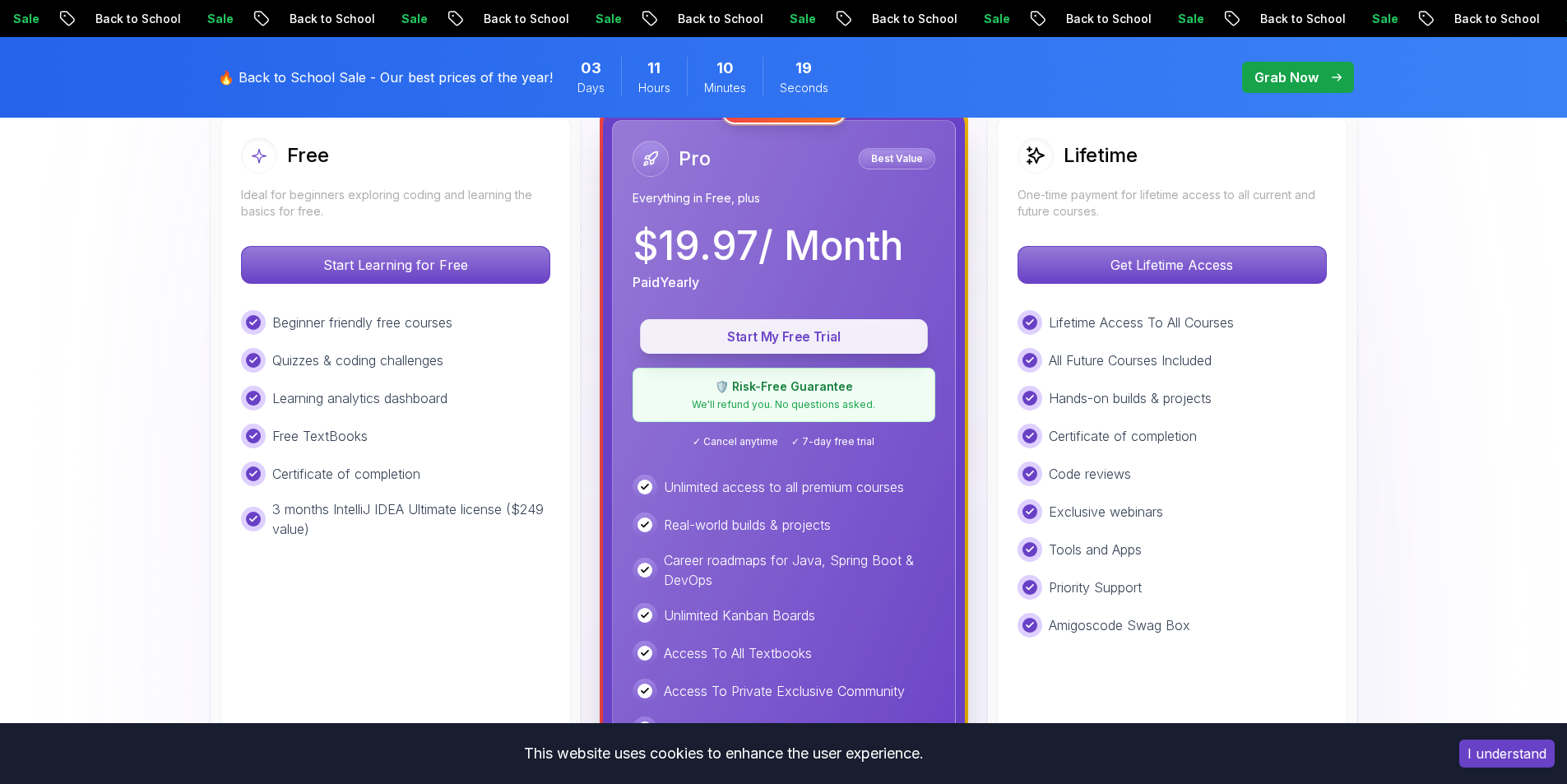
click at [832, 339] on p "Start My Free Trial" at bounding box center [784, 336] width 250 height 18
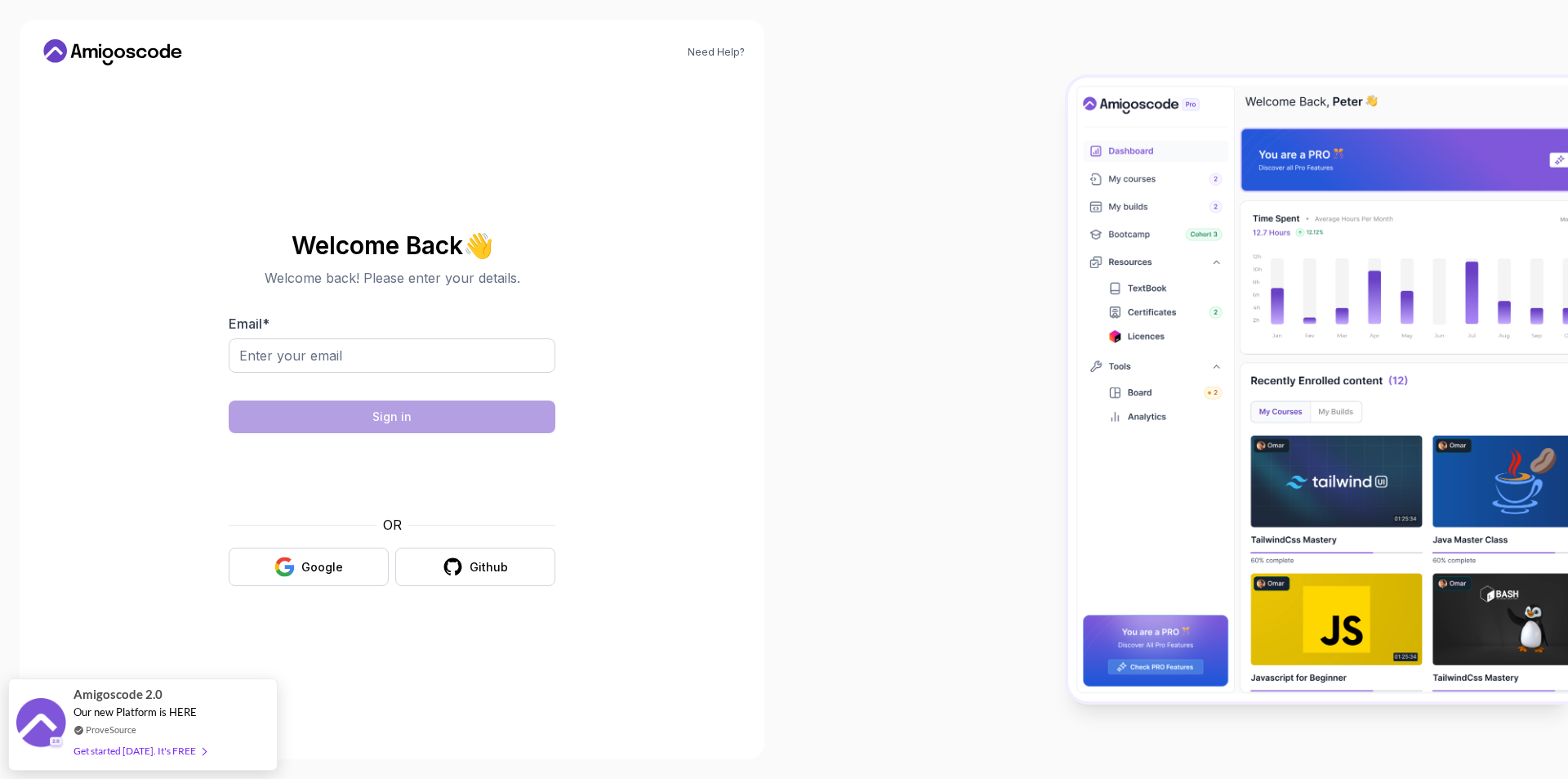
click at [109, 42] on icon at bounding box center [113, 52] width 147 height 26
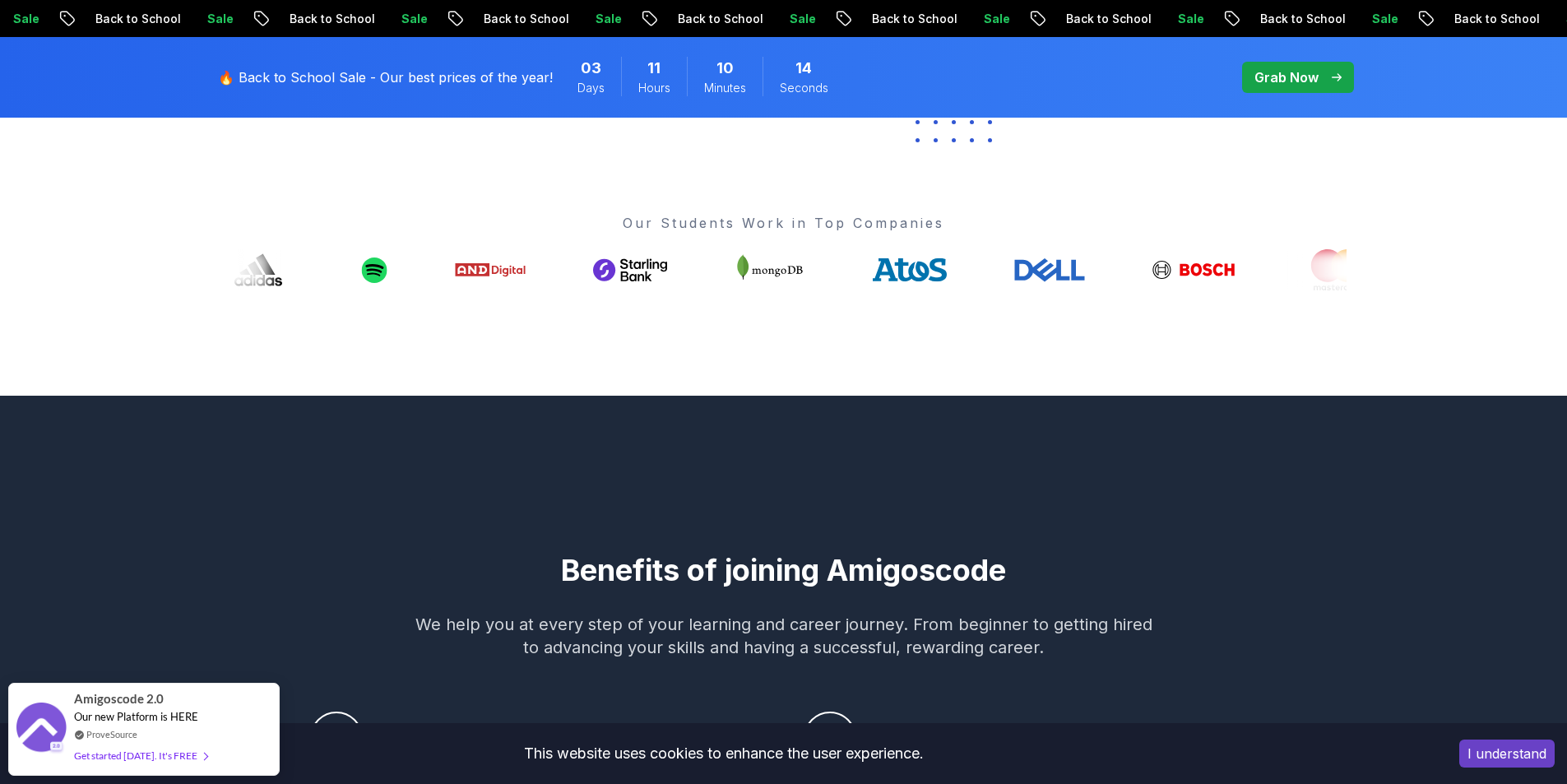
scroll to position [575, 0]
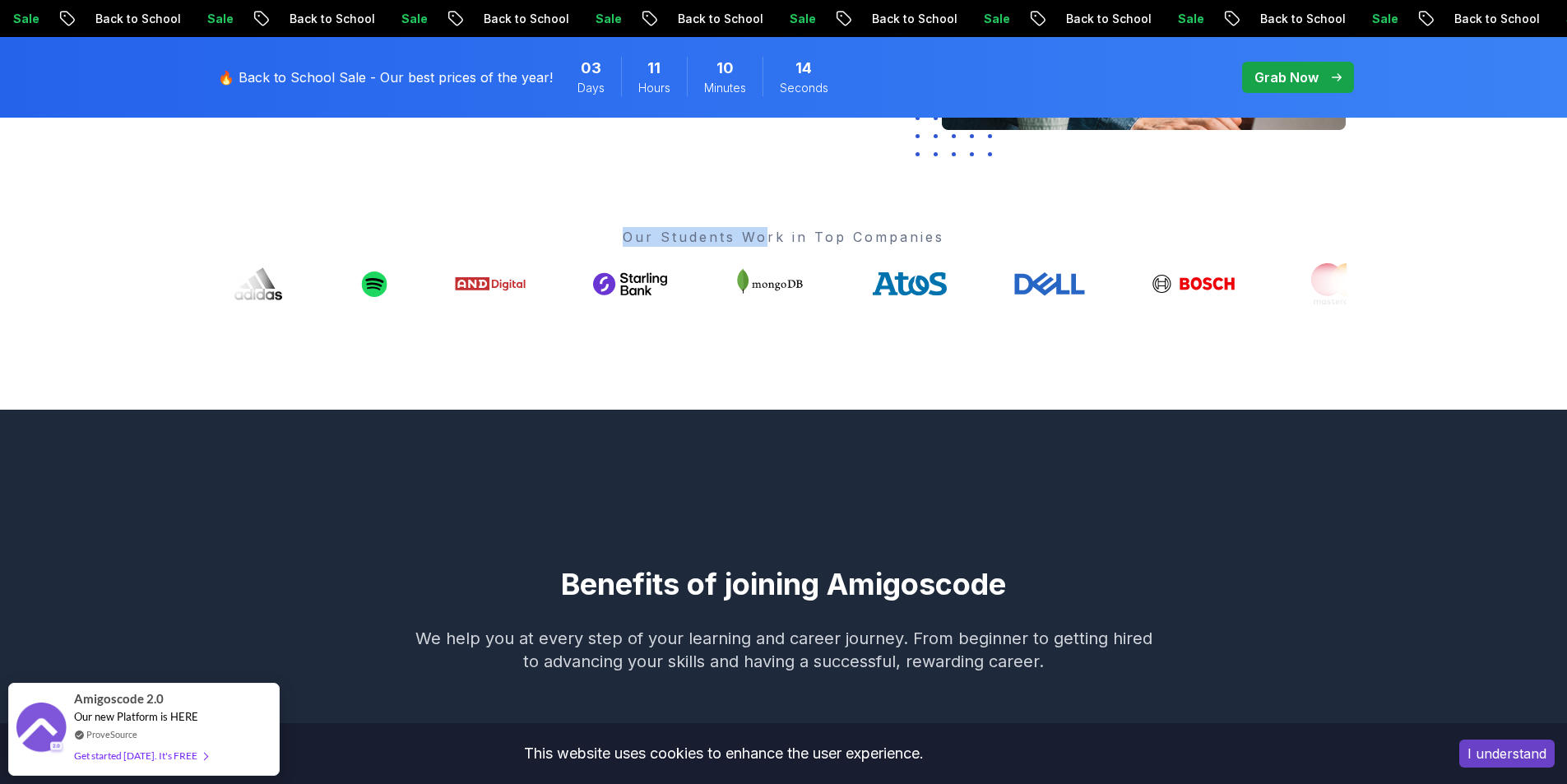
drag, startPoint x: 563, startPoint y: 239, endPoint x: 890, endPoint y: 250, distance: 327.2
click at [862, 246] on div "Our Students Work in Top Companies" at bounding box center [784, 266] width 1125 height 78
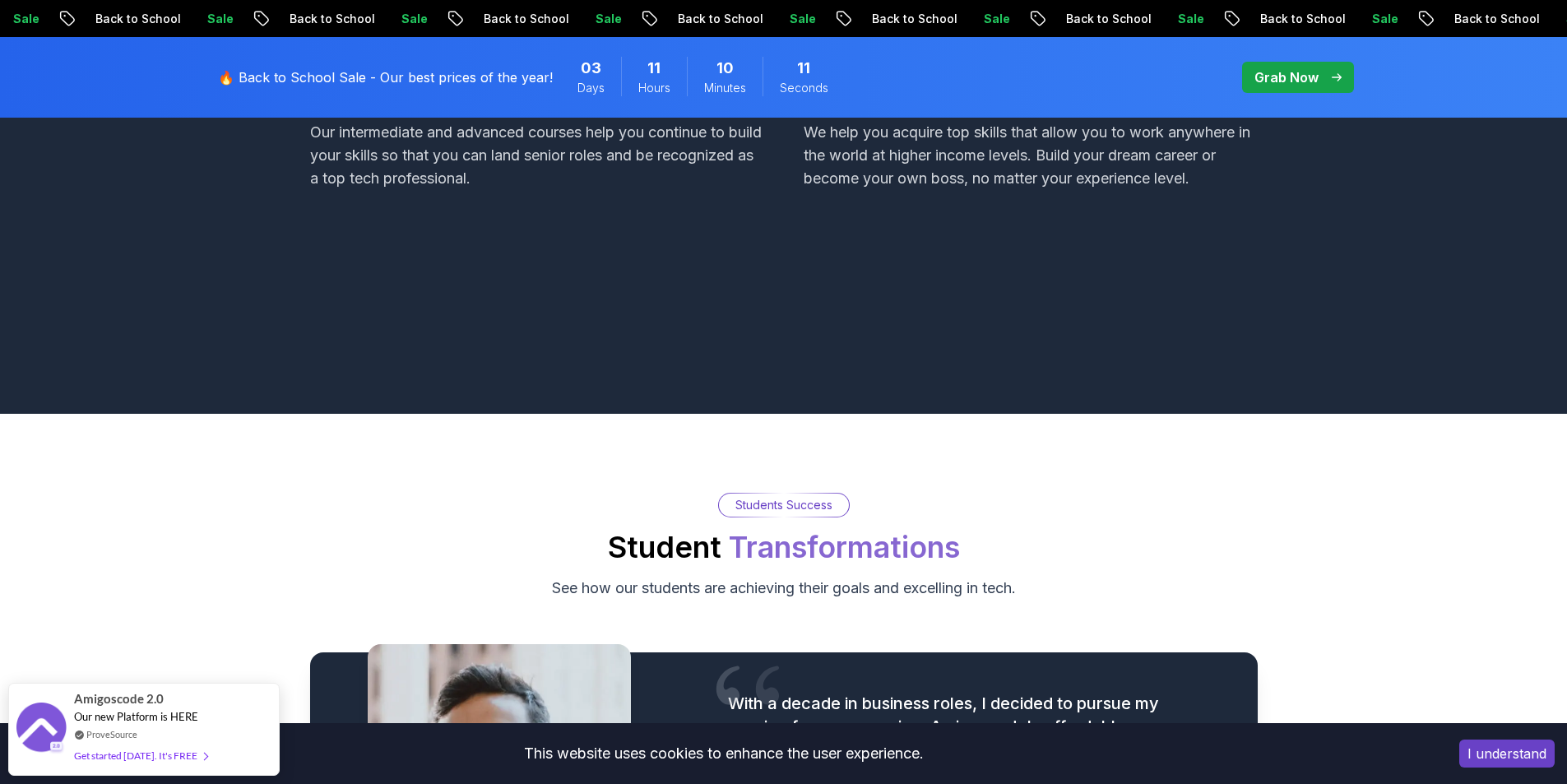
scroll to position [1809, 0]
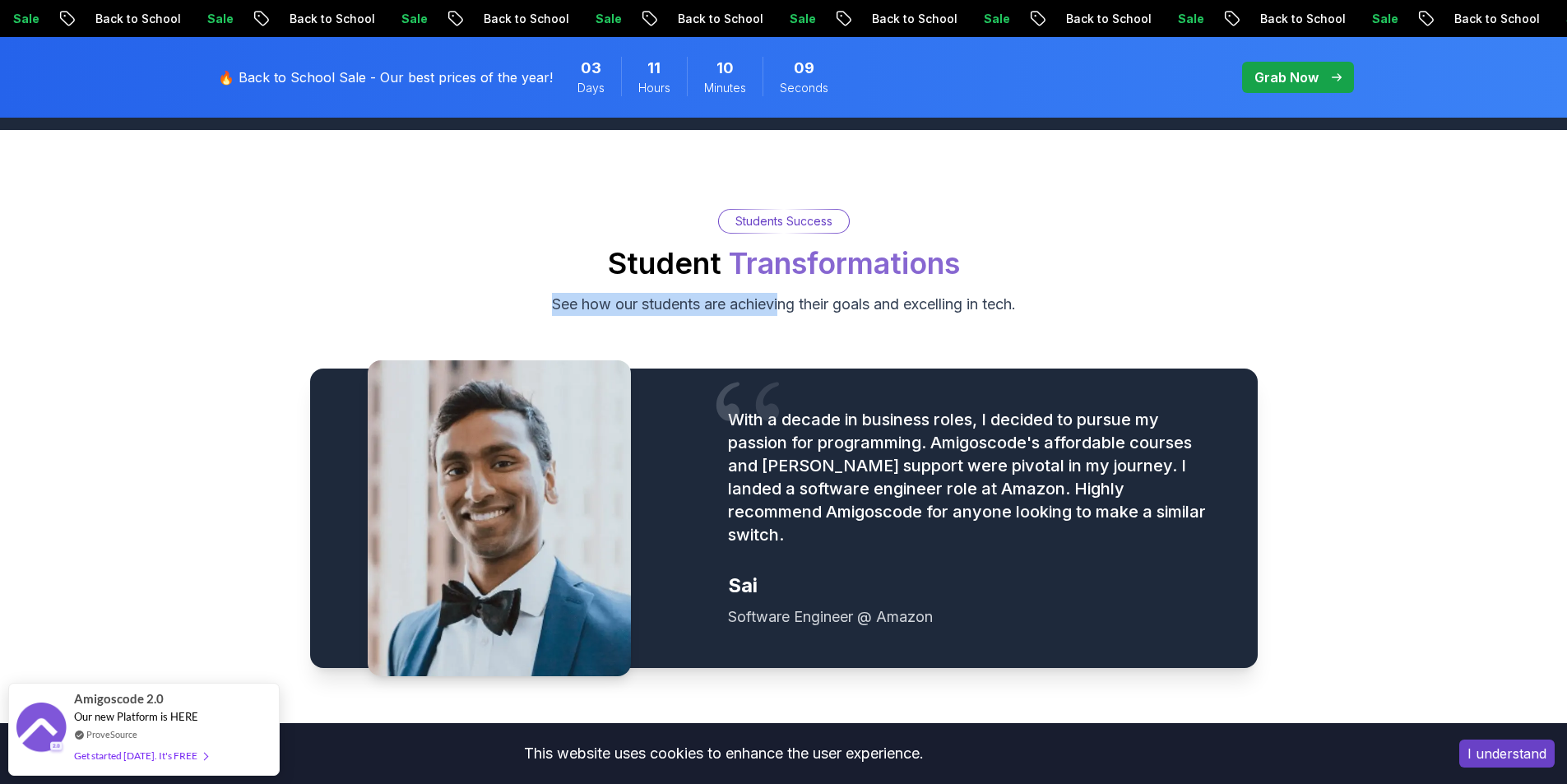
drag, startPoint x: 515, startPoint y: 284, endPoint x: 923, endPoint y: 307, distance: 408.6
click at [839, 304] on div "Students Success Student Transformations See how our students are achieving the…" at bounding box center [784, 262] width 1151 height 107
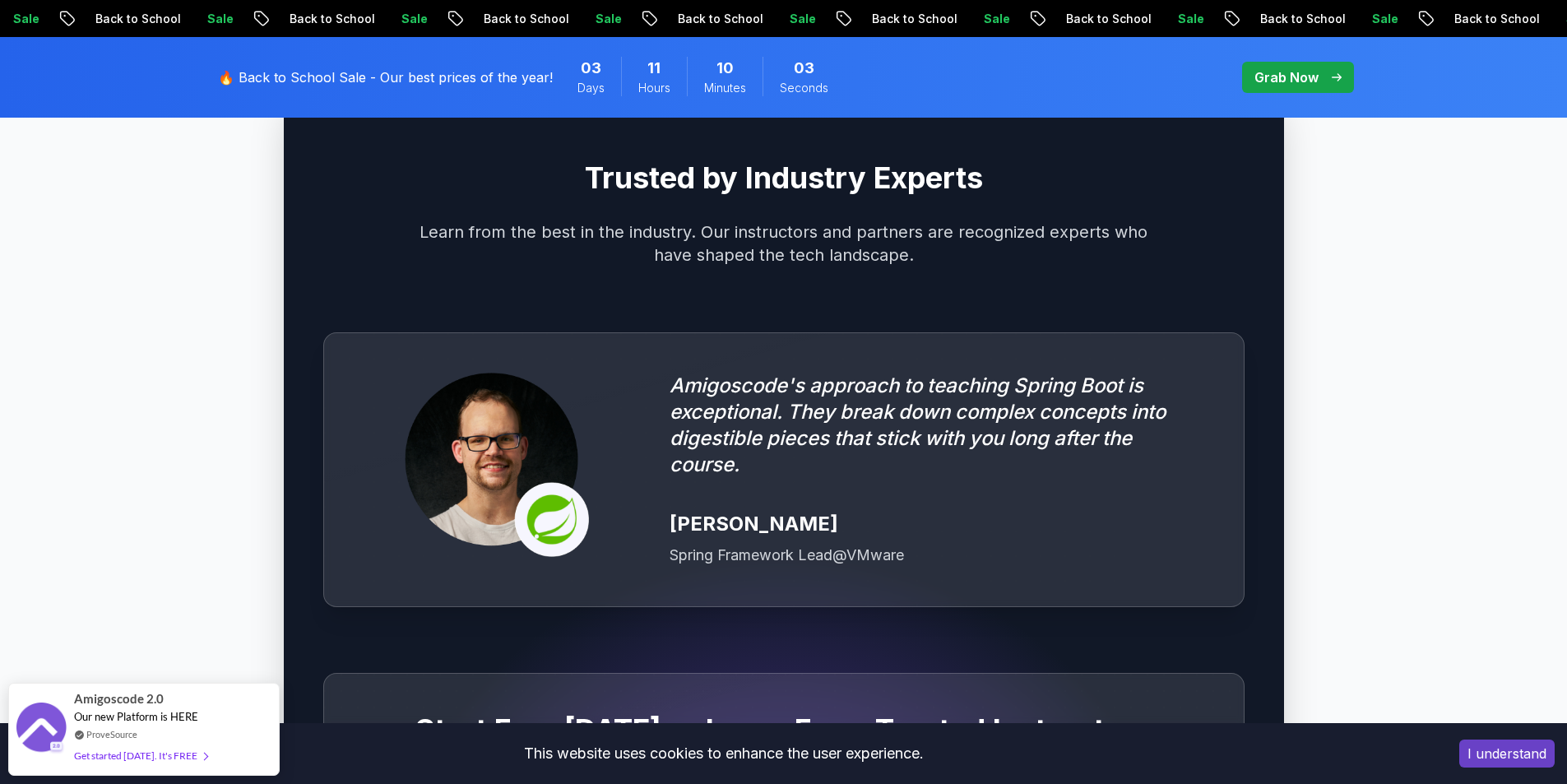
scroll to position [4523, 0]
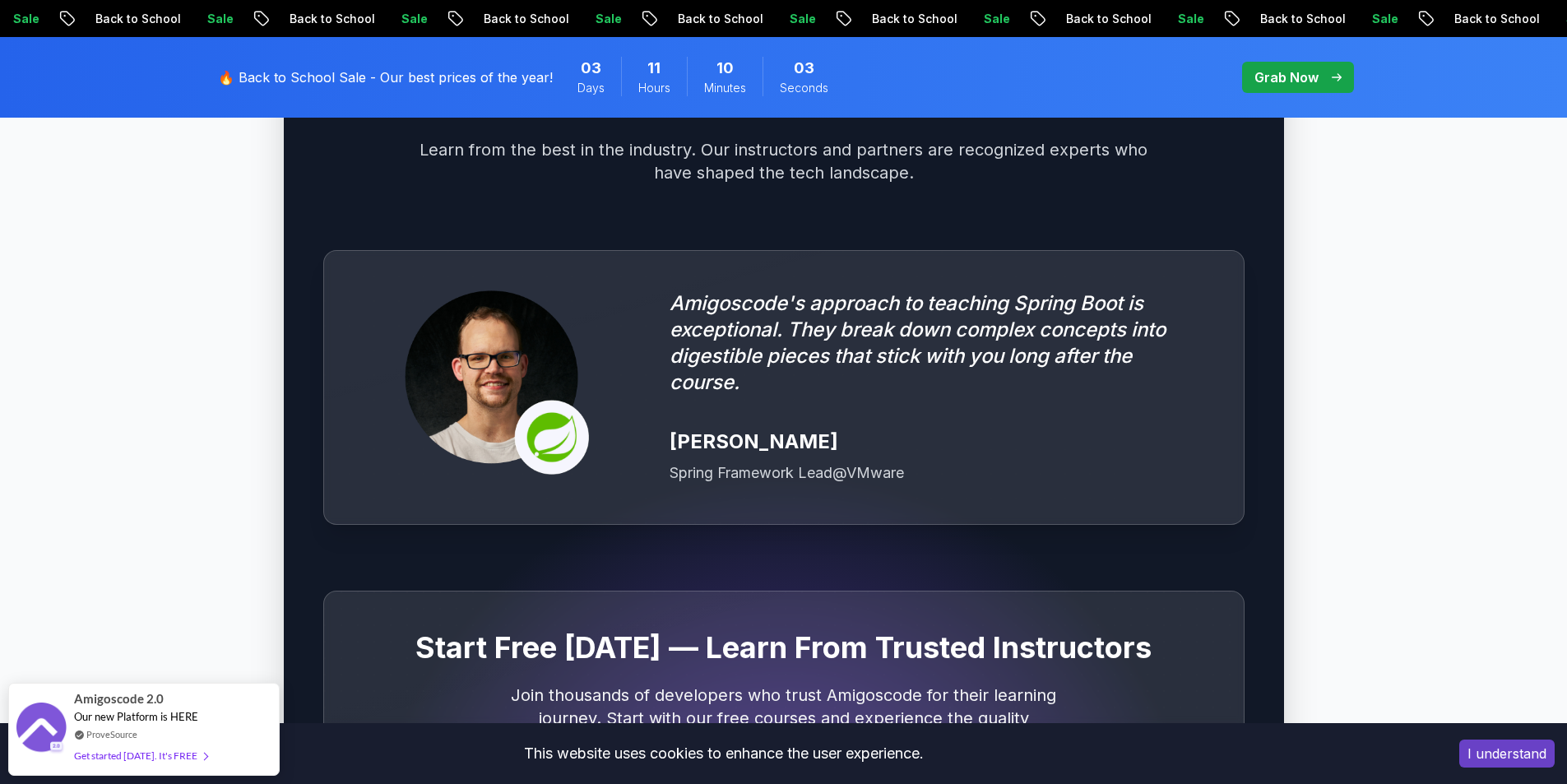
click at [814, 461] on div "Spring Framework Lead @ VMware" at bounding box center [937, 473] width 534 height 23
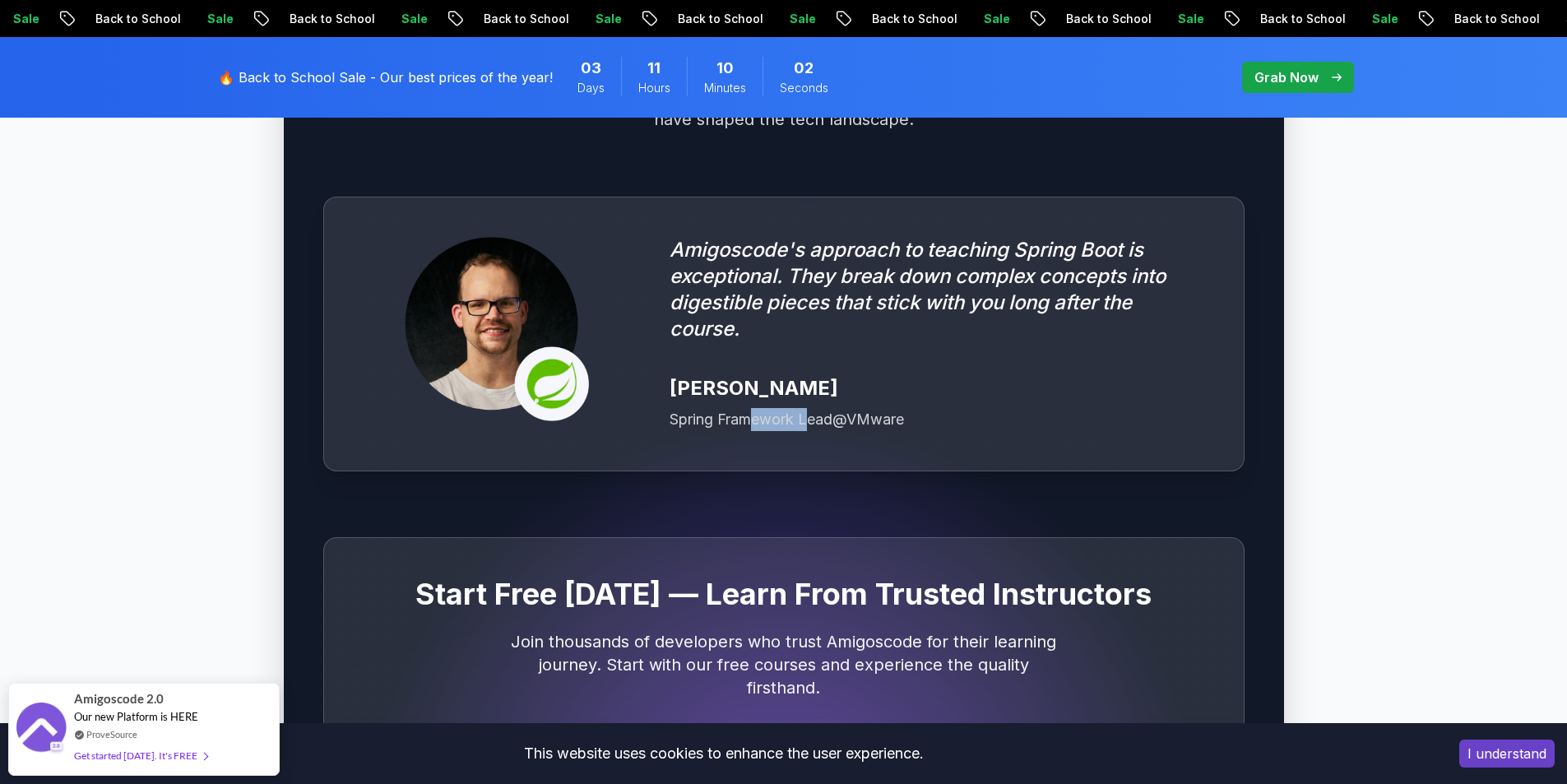
scroll to position [4604, 0]
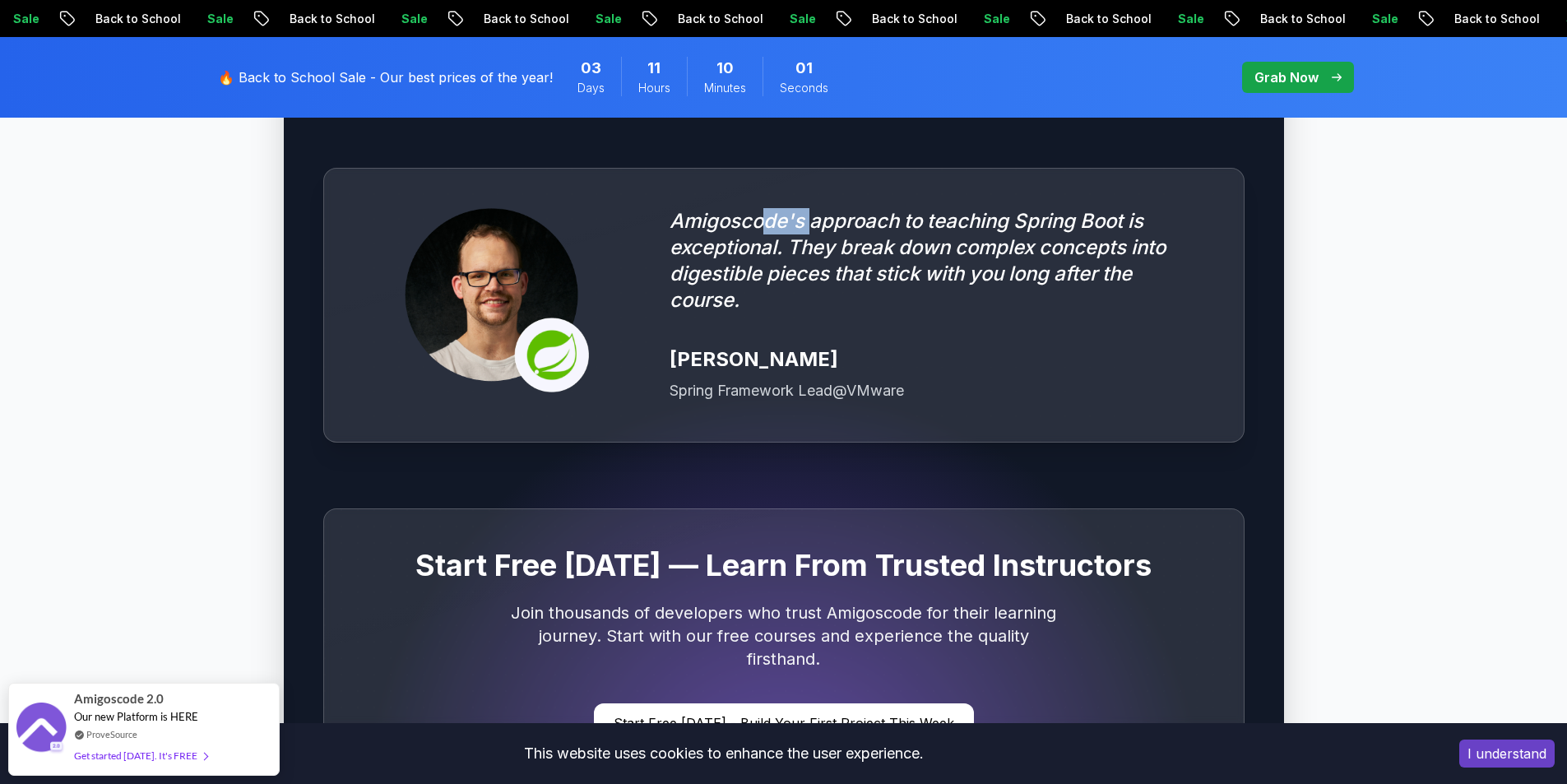
click at [959, 208] on p "Amigoscode's approach to teaching Spring Boot is exceptional. They break down c…" at bounding box center [937, 260] width 534 height 105
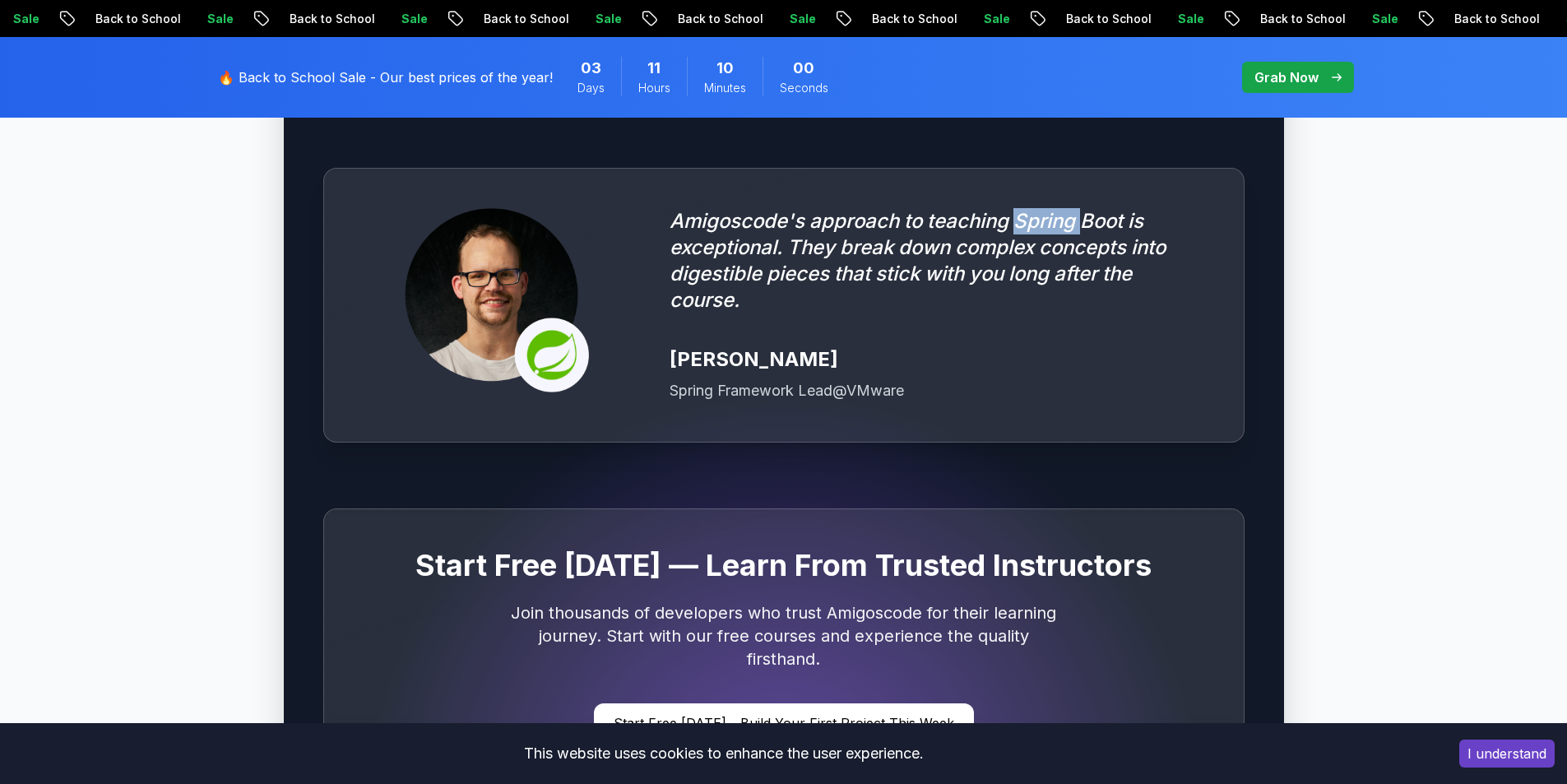
drag, startPoint x: 1018, startPoint y: 199, endPoint x: 1261, endPoint y: 231, distance: 245.1
click at [1237, 212] on div "Amigoscode's approach to teaching Spring Boot is exceptional. They break down c…" at bounding box center [784, 305] width 921 height 275
click at [833, 245] on p "Amigoscode's approach to teaching Spring Boot is exceptional. They break down c…" at bounding box center [937, 260] width 534 height 105
drag, startPoint x: 742, startPoint y: 235, endPoint x: 980, endPoint y: 226, distance: 238.2
click at [922, 223] on p "Amigoscode's approach to teaching Spring Boot is exceptional. They break down c…" at bounding box center [937, 260] width 534 height 105
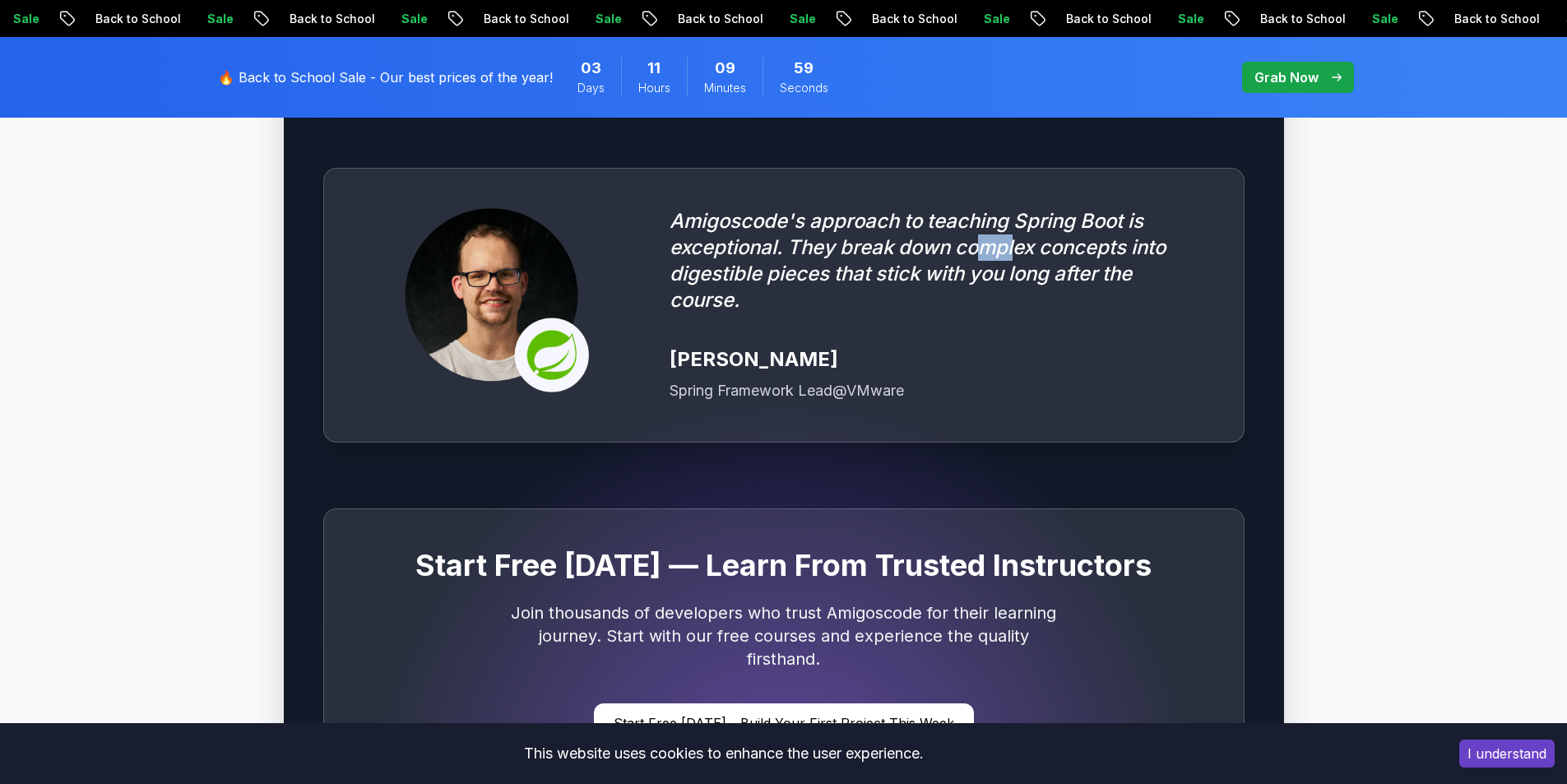
click at [1067, 222] on p "Amigoscode's approach to teaching Spring Boot is exceptional. They break down c…" at bounding box center [937, 260] width 534 height 105
drag, startPoint x: 738, startPoint y: 250, endPoint x: 934, endPoint y: 260, distance: 196.3
click at [830, 246] on p "Amigoscode's approach to teaching Spring Boot is exceptional. They break down c…" at bounding box center [937, 260] width 534 height 105
drag, startPoint x: 909, startPoint y: 245, endPoint x: 1298, endPoint y: 268, distance: 389.7
click at [1146, 251] on p "Amigoscode's approach to teaching Spring Boot is exceptional. They break down c…" at bounding box center [937, 260] width 534 height 105
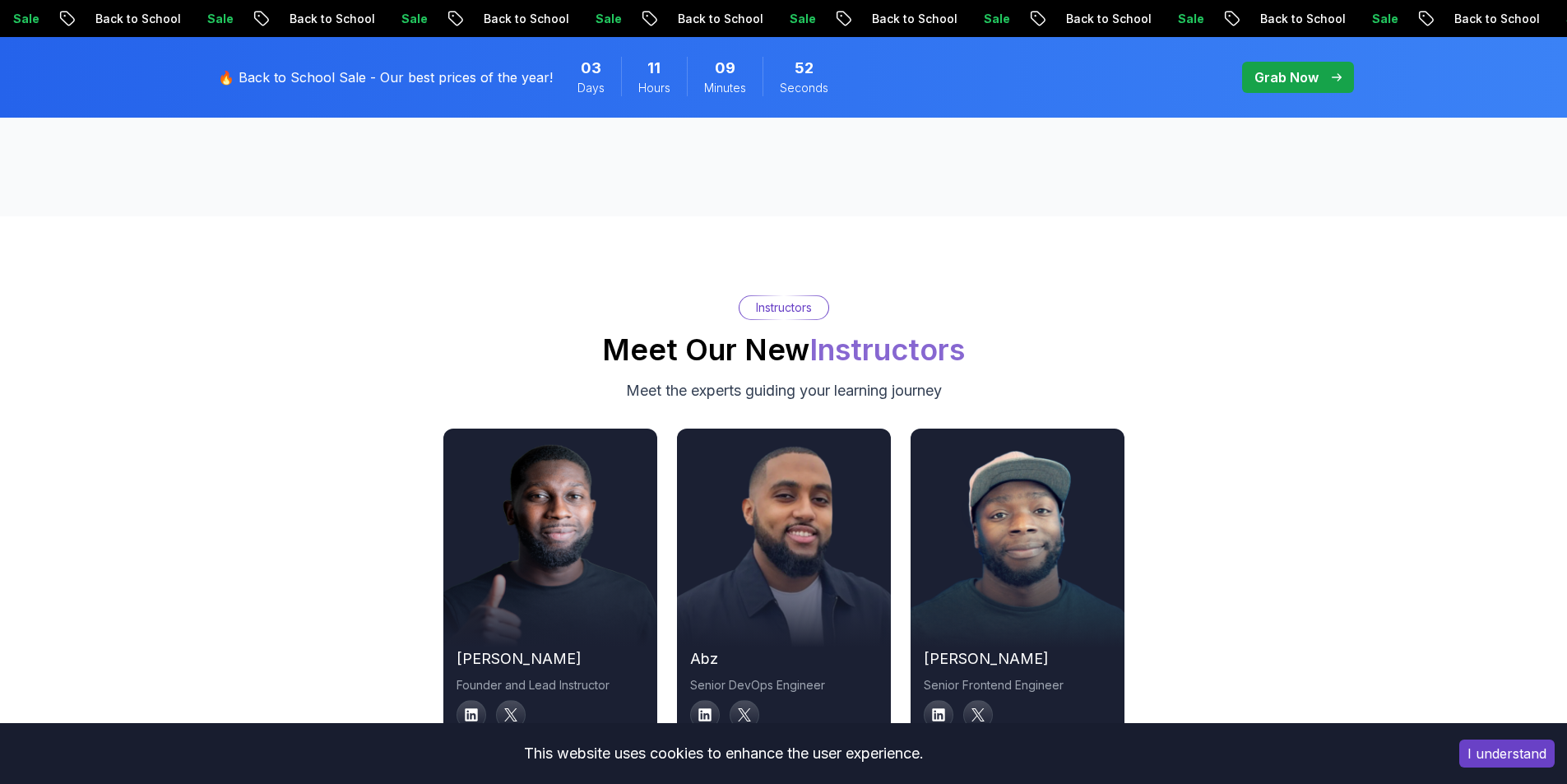
scroll to position [5427, 0]
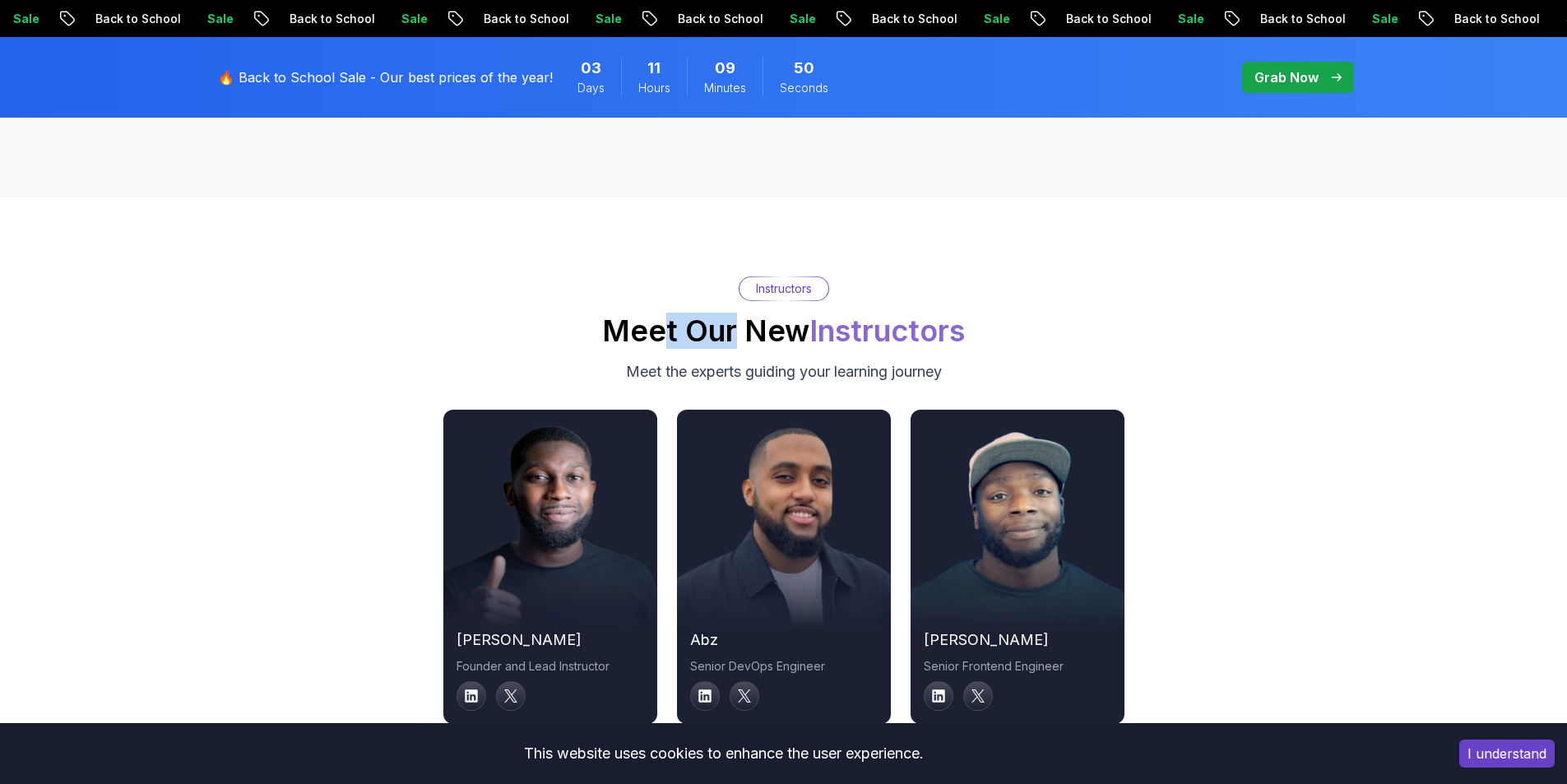
drag, startPoint x: 664, startPoint y: 306, endPoint x: 779, endPoint y: 317, distance: 115.5
click at [749, 314] on h2 "Meet Our New Instructors" at bounding box center [784, 331] width 363 height 33
drag, startPoint x: 958, startPoint y: 318, endPoint x: 985, endPoint y: 337, distance: 33.0
click at [974, 323] on div "Instructors Meet Our New Instructors Meet the experts guiding your learning jou…" at bounding box center [784, 330] width 1151 height 107
click at [1059, 335] on div "Instructors Meet Our New Instructors Meet the experts guiding your learning jou…" at bounding box center [784, 330] width 1151 height 107
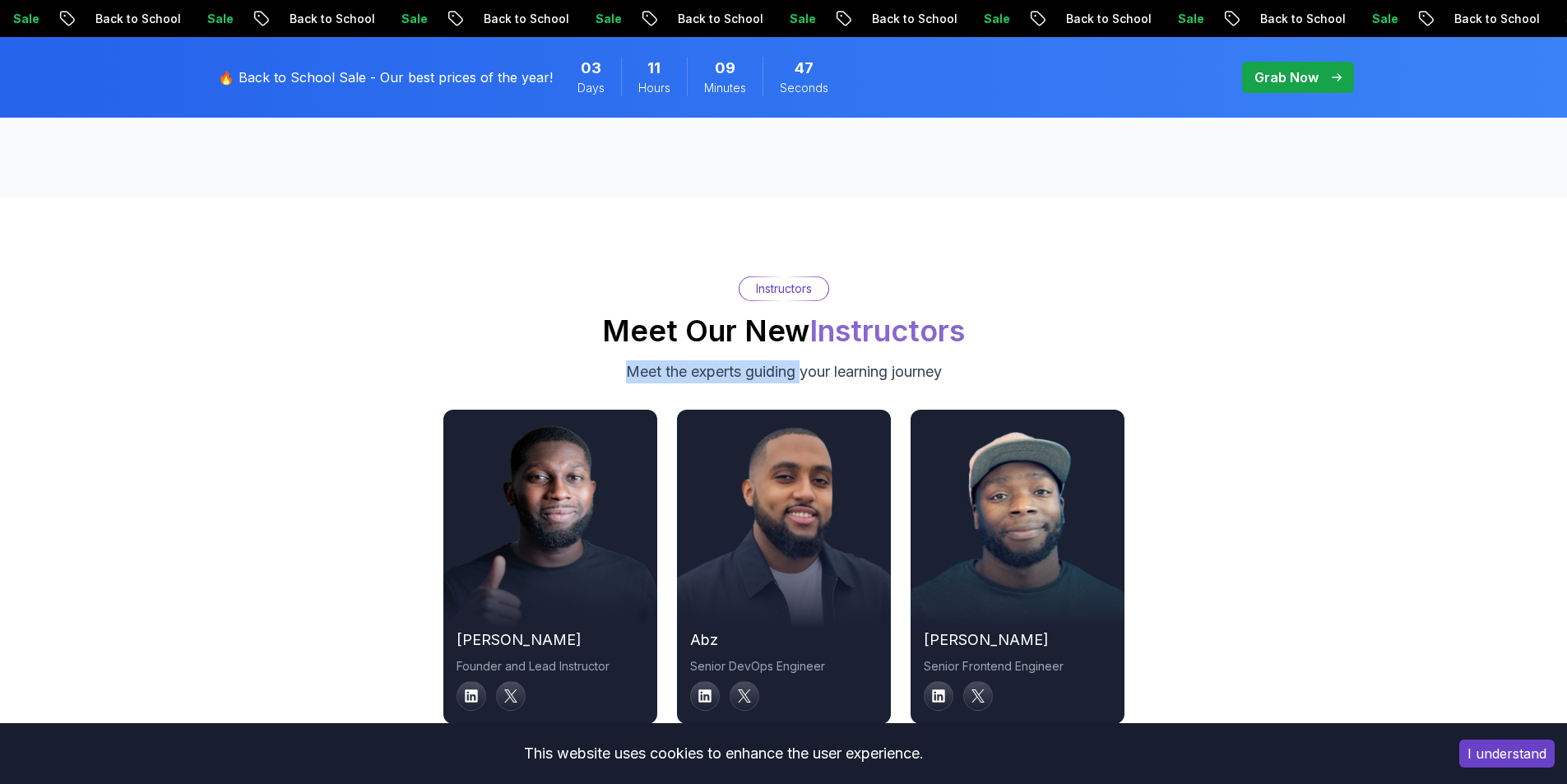
drag, startPoint x: 613, startPoint y: 350, endPoint x: 835, endPoint y: 347, distance: 222.0
click at [808, 344] on div "Instructors Meet Our New Instructors Meet the experts guiding your learning jou…" at bounding box center [784, 330] width 1151 height 107
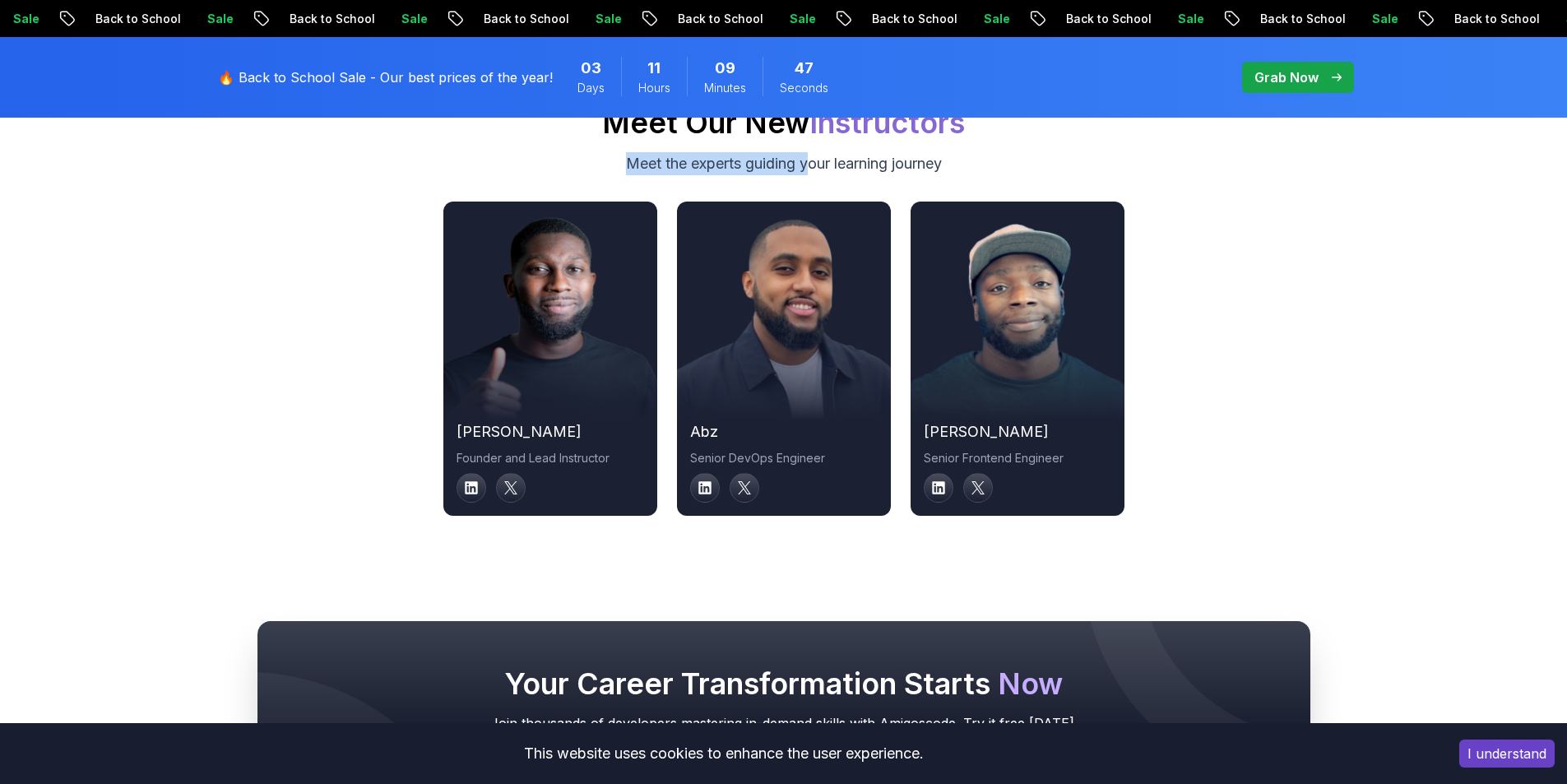
scroll to position [5673, 0]
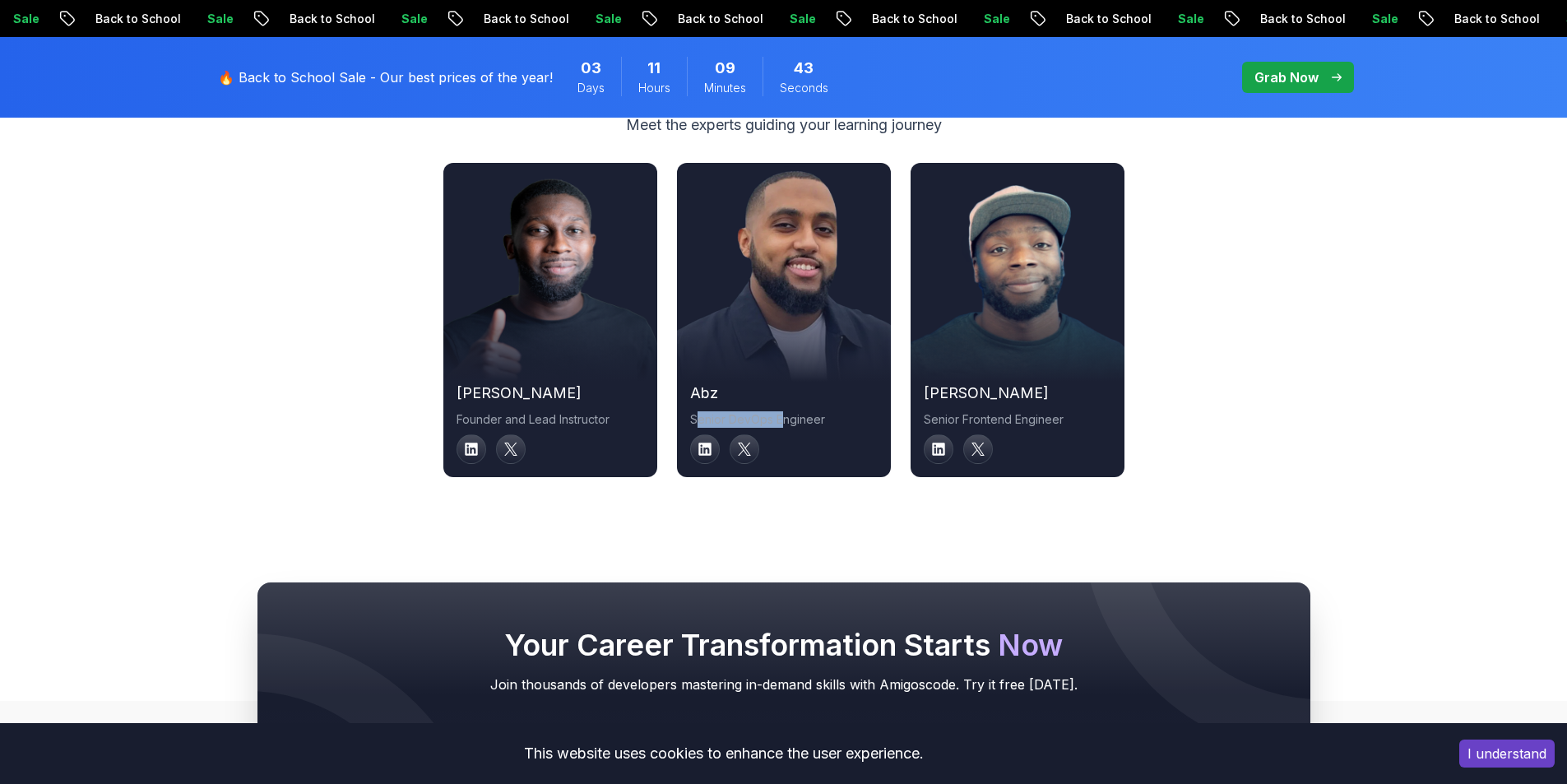
drag, startPoint x: 758, startPoint y: 392, endPoint x: 698, endPoint y: 389, distance: 60.1
click at [698, 411] on p "Senior DevOps Engineer" at bounding box center [784, 419] width 187 height 16
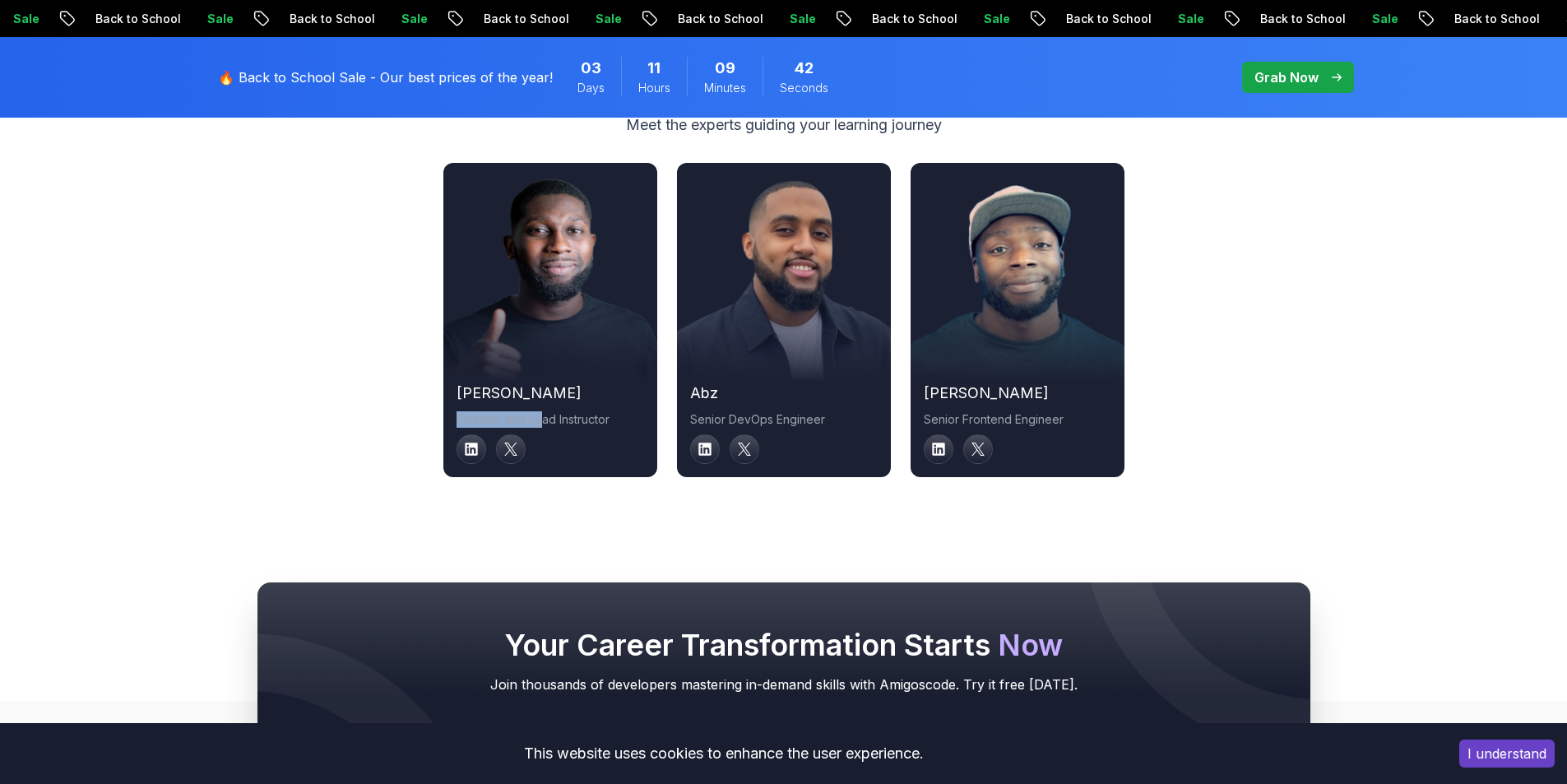
drag, startPoint x: 528, startPoint y: 401, endPoint x: 385, endPoint y: 399, distance: 143.0
click at [385, 399] on div "[PERSON_NAME] Founder and Lead Instructor abz Senior DevOps Engineer [PERSON_NA…" at bounding box center [784, 320] width 1151 height 314
click at [358, 407] on div "[PERSON_NAME] Founder and Lead Instructor abz Senior DevOps Engineer [PERSON_NA…" at bounding box center [784, 320] width 1151 height 314
drag, startPoint x: 471, startPoint y: 388, endPoint x: 598, endPoint y: 392, distance: 127.1
click at [598, 411] on p "Founder and Lead Instructor" at bounding box center [550, 419] width 187 height 16
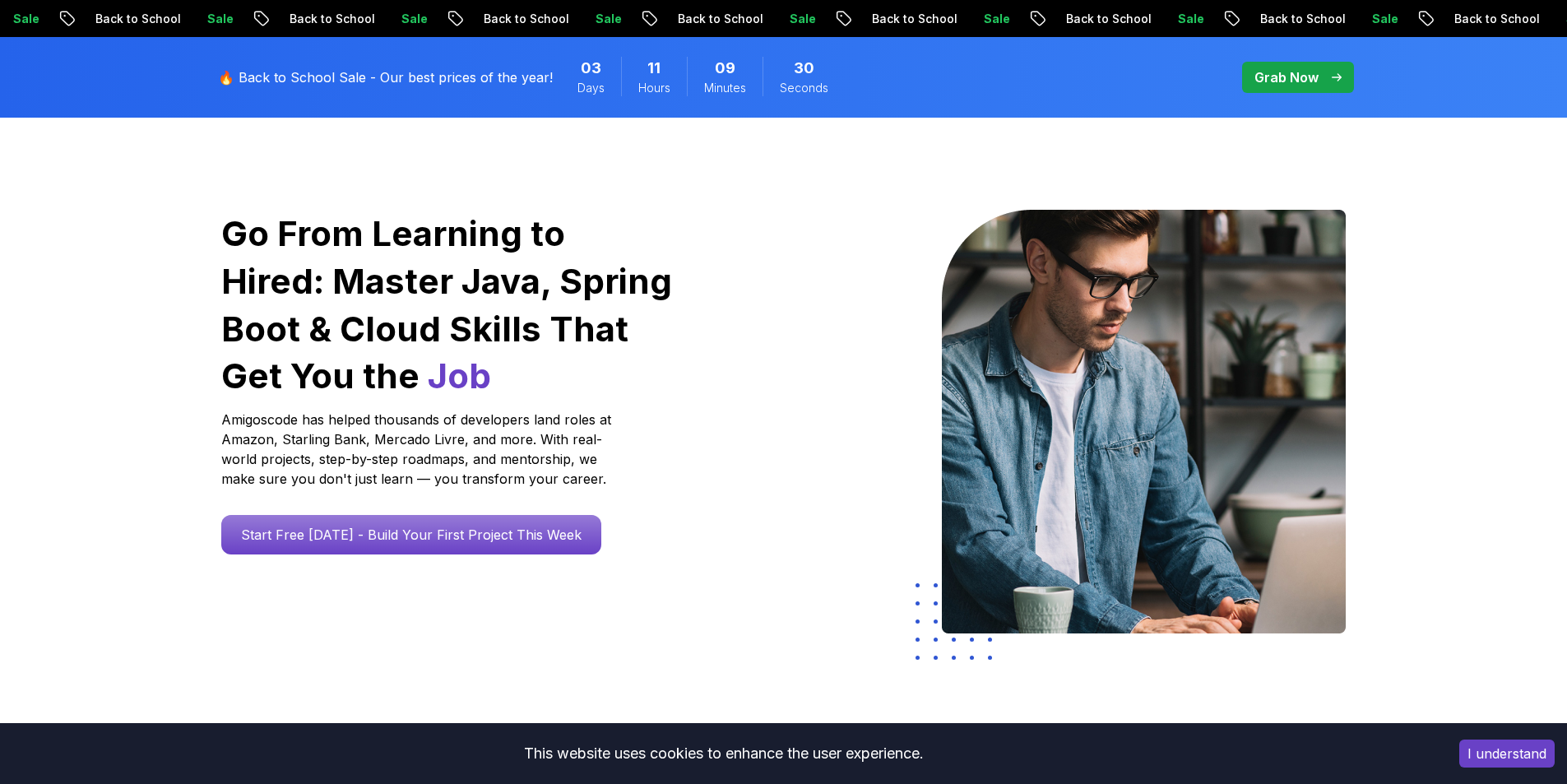
scroll to position [0, 0]
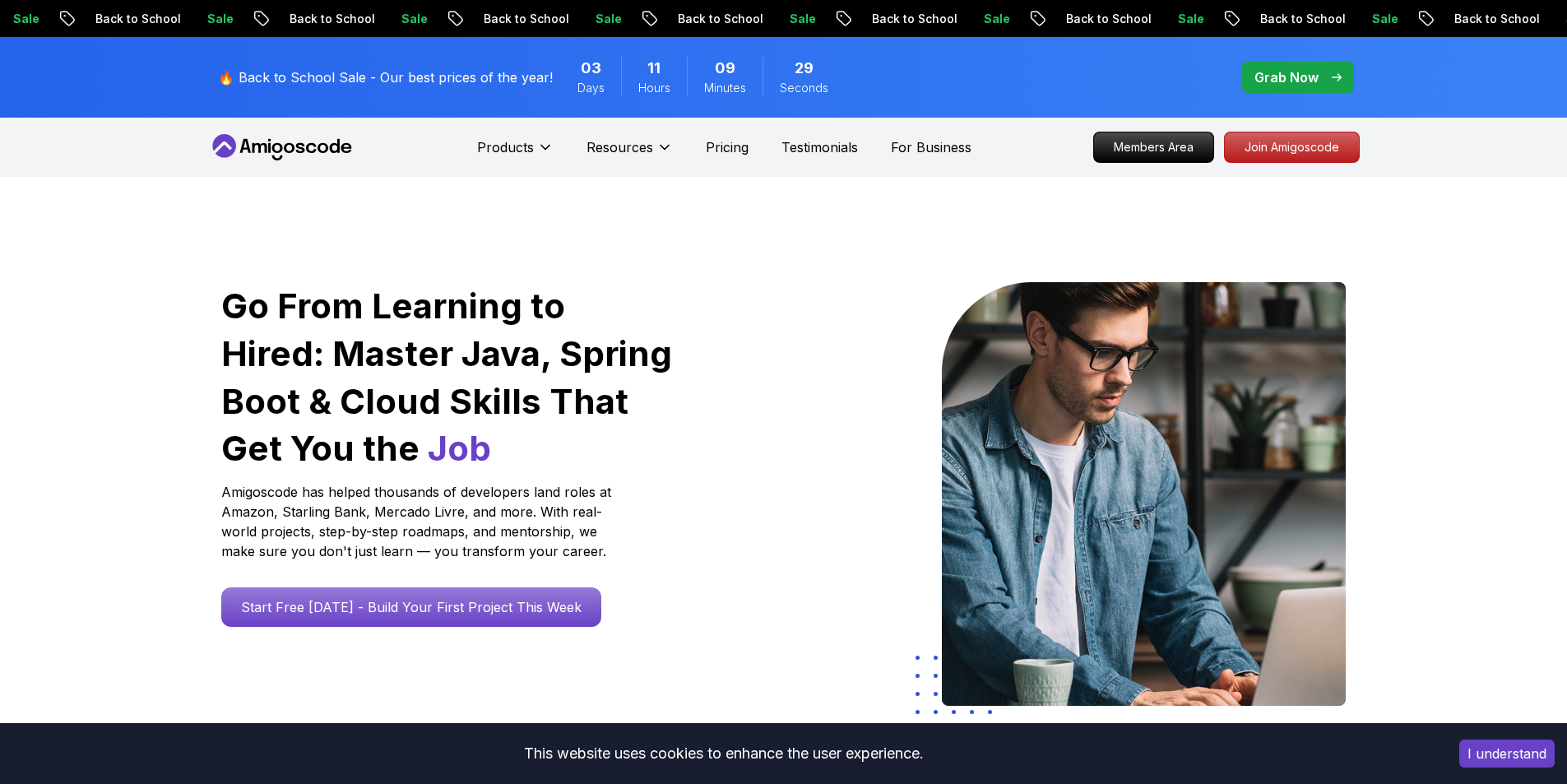
click at [283, 153] on icon at bounding box center [282, 147] width 149 height 26
